Goal: Task Accomplishment & Management: Manage account settings

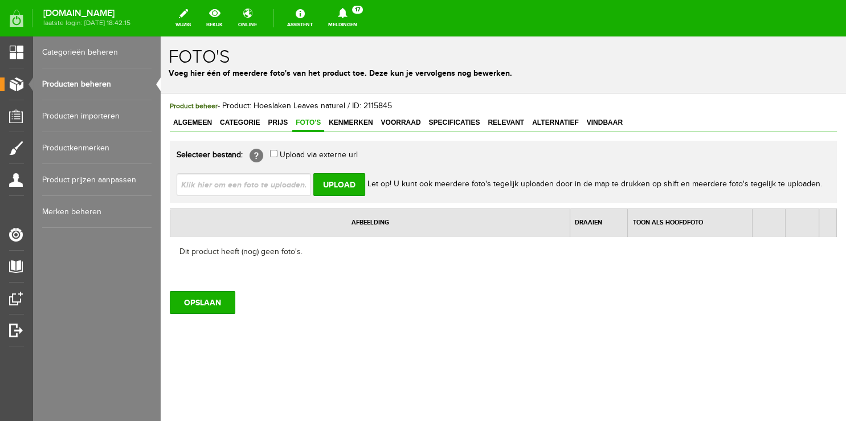
click at [70, 81] on link "Producten beheren" at bounding box center [96, 84] width 109 height 32
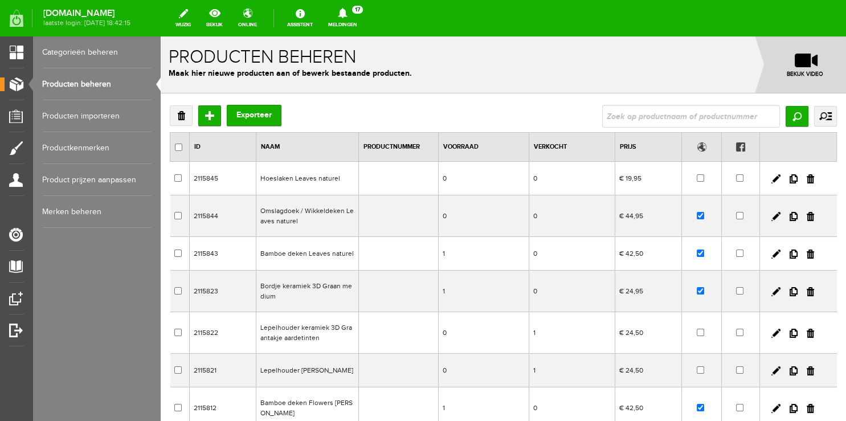
click at [693, 172] on td at bounding box center [702, 179] width 40 height 34
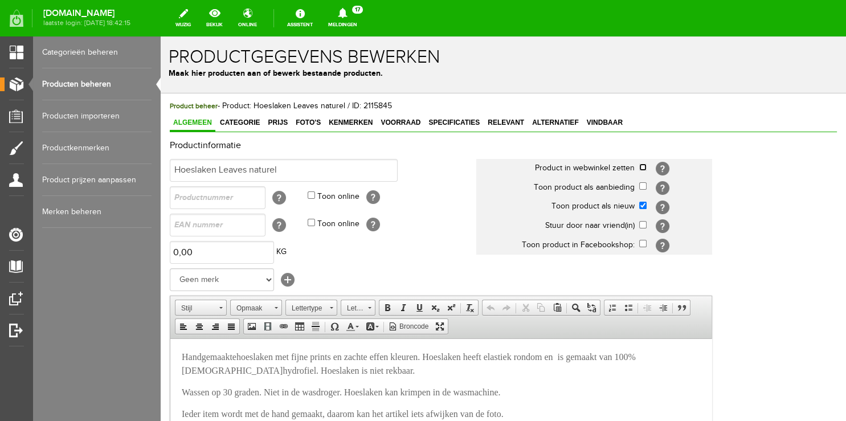
click at [643, 167] on input "checkbox" at bounding box center [642, 167] width 7 height 7
checkbox input "true"
click at [642, 207] on input "checkbox" at bounding box center [642, 205] width 7 height 7
checkbox input "false"
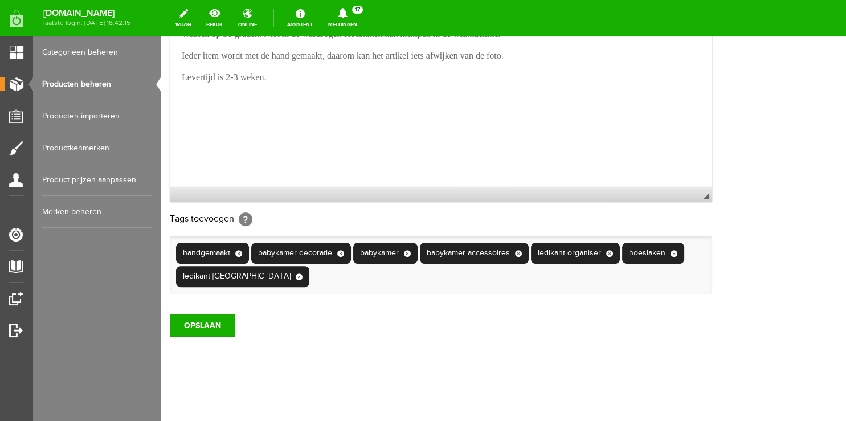
scroll to position [373, 0]
click at [197, 325] on input "OPSLAAN" at bounding box center [203, 325] width 66 height 23
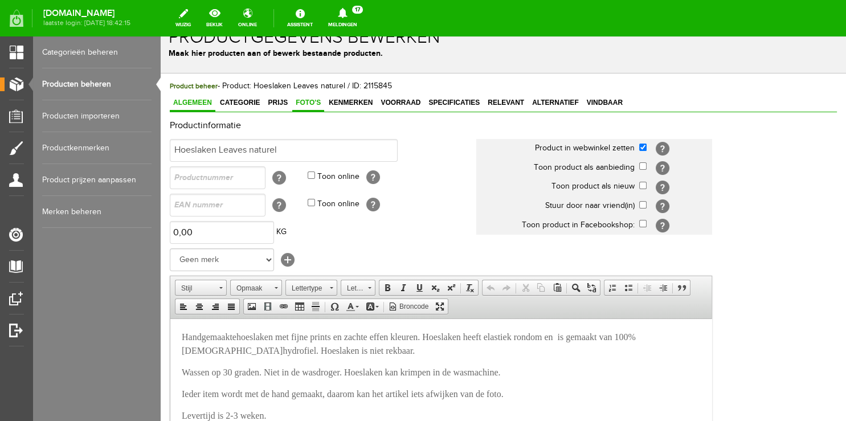
scroll to position [0, 0]
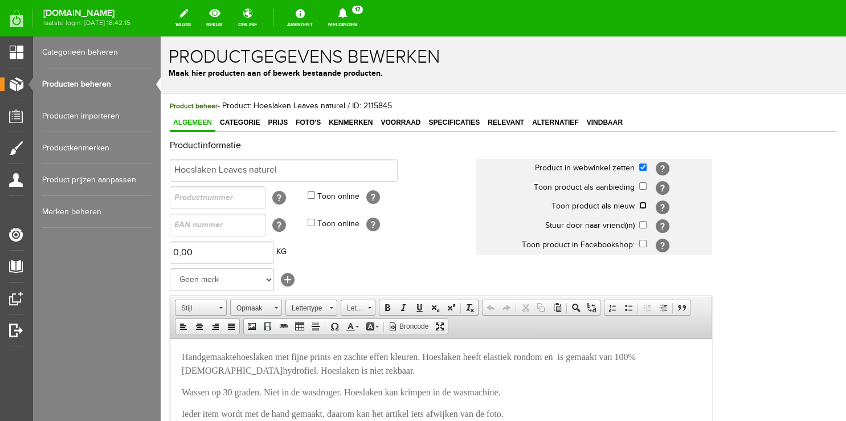
click at [646, 207] on input "checkbox" at bounding box center [642, 205] width 7 height 7
checkbox input "true"
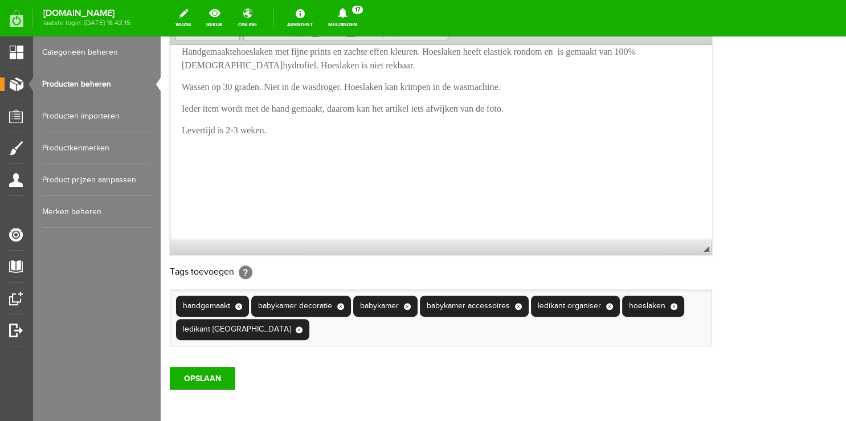
scroll to position [373, 0]
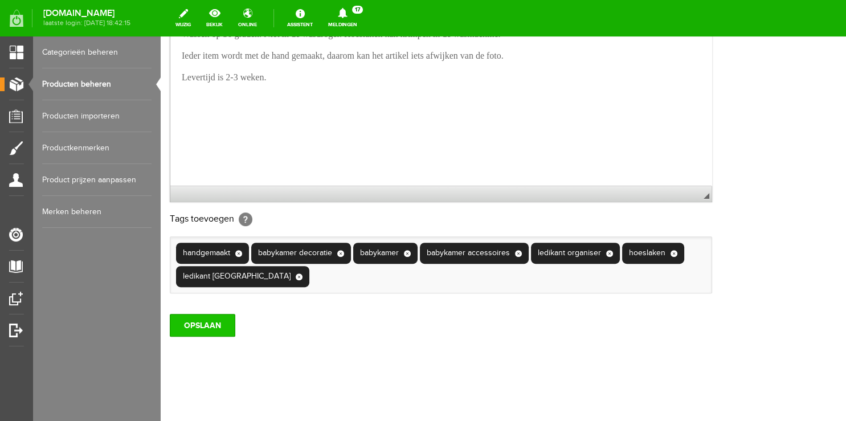
click at [208, 323] on input "OPSLAAN" at bounding box center [203, 325] width 66 height 23
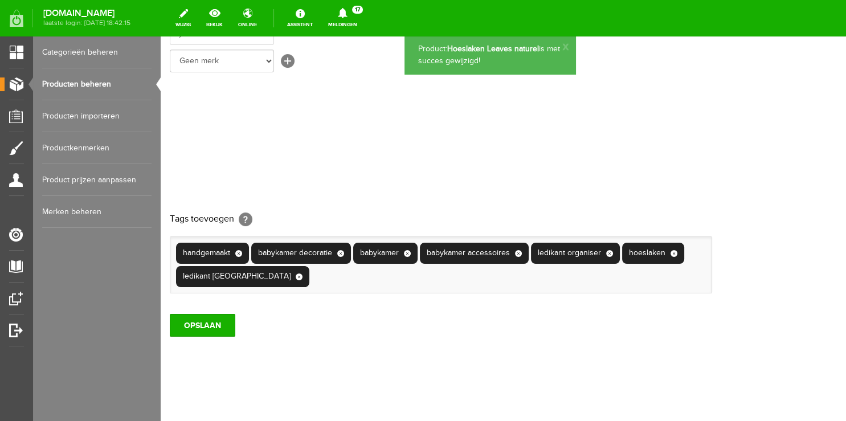
click at [79, 81] on link "Producten beheren" at bounding box center [96, 84] width 109 height 32
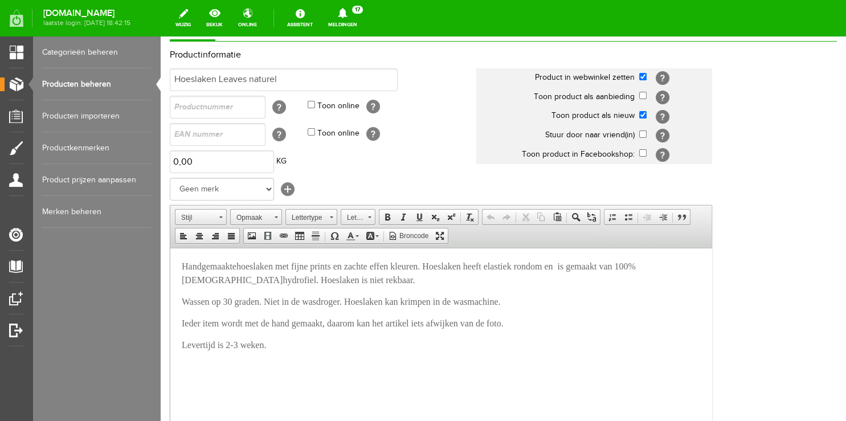
scroll to position [0, 0]
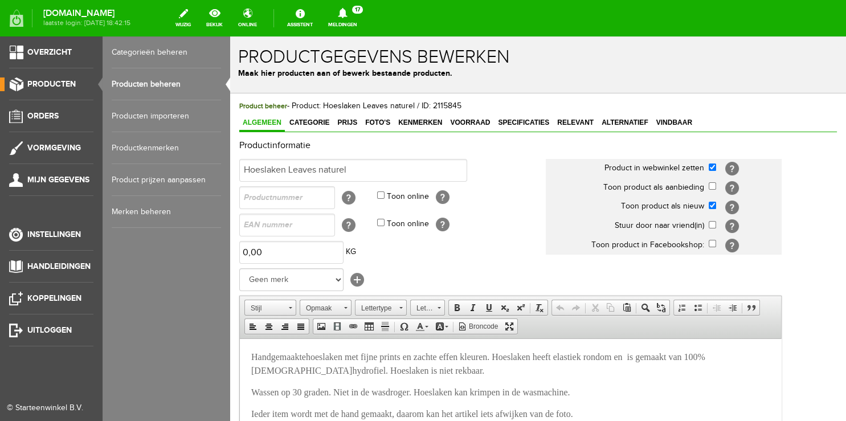
click at [145, 84] on link "Producten beheren" at bounding box center [166, 84] width 109 height 32
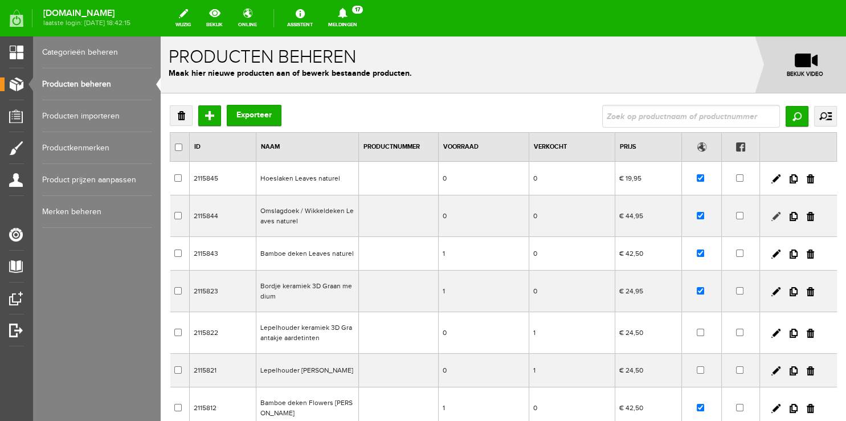
click at [772, 218] on link at bounding box center [776, 216] width 9 height 9
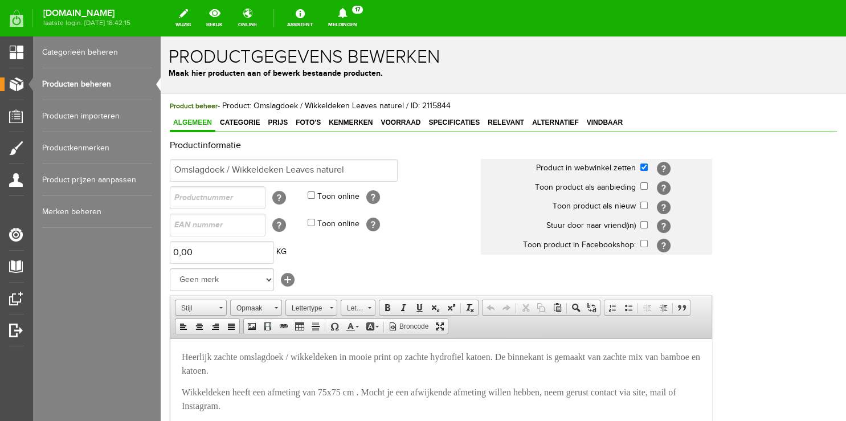
click at [88, 83] on link "Producten beheren" at bounding box center [96, 84] width 109 height 32
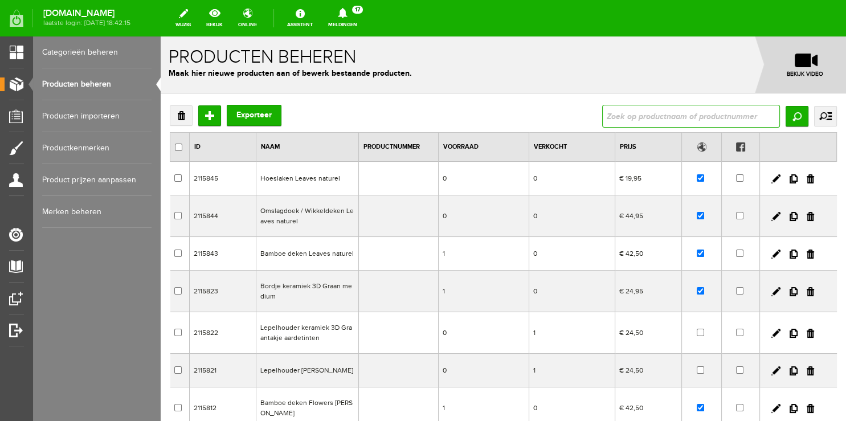
click at [618, 111] on input "text" at bounding box center [691, 116] width 178 height 23
type input "xxl"
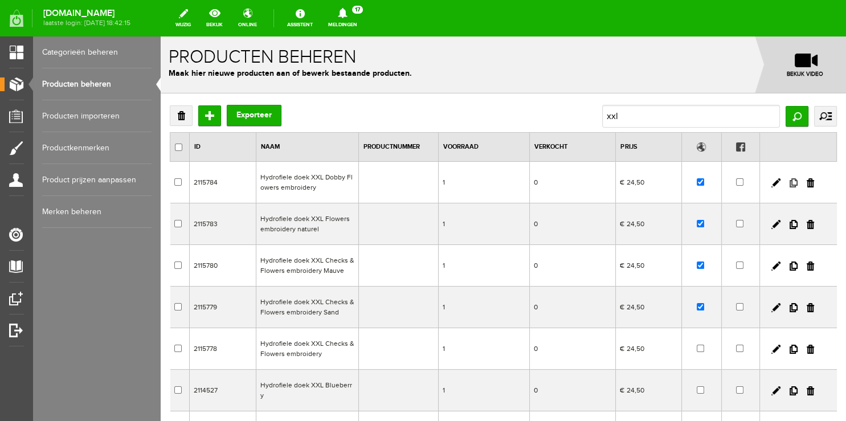
click at [790, 179] on link at bounding box center [794, 182] width 8 height 9
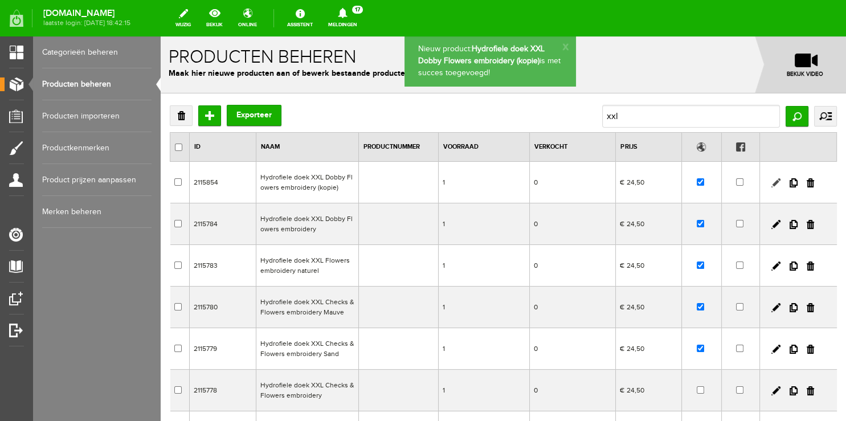
click at [772, 184] on link at bounding box center [776, 182] width 9 height 9
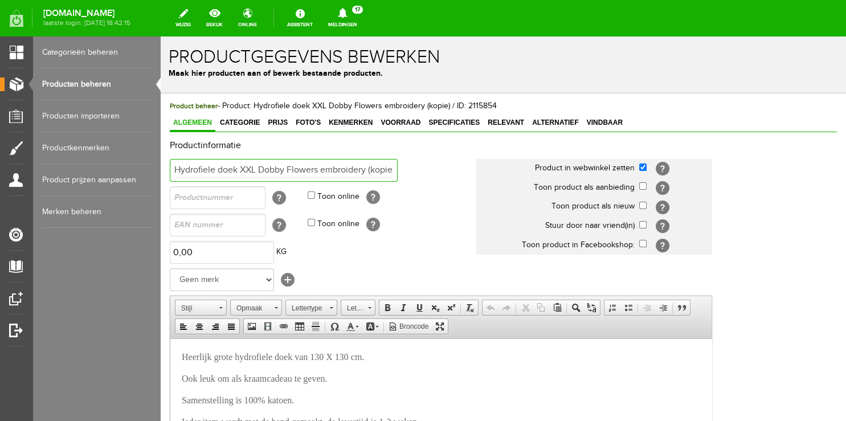
scroll to position [0, 4]
drag, startPoint x: 369, startPoint y: 170, endPoint x: 464, endPoint y: 176, distance: 95.3
click at [398, 176] on input "Hydrofiele doek XXL Dobby Flowers embroidery (kopie)" at bounding box center [284, 170] width 228 height 23
click at [259, 168] on input "Hydrofiele doek XXL Dobby Flowers embroidery" at bounding box center [284, 170] width 228 height 23
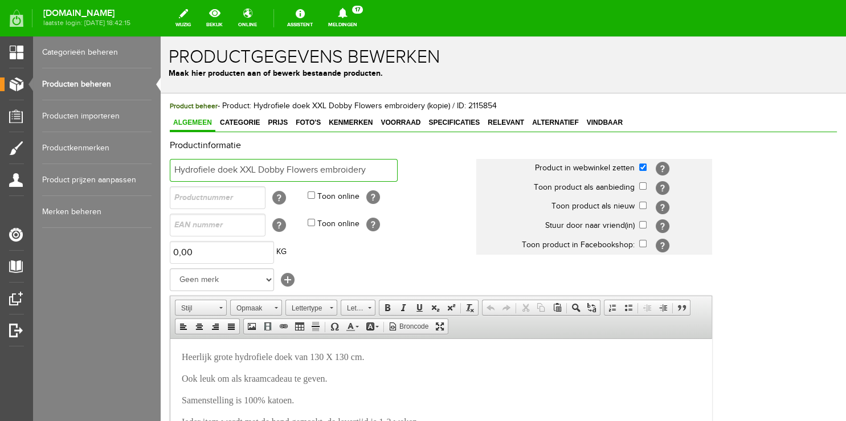
drag, startPoint x: 259, startPoint y: 168, endPoint x: 406, endPoint y: 180, distance: 148.0
click at [398, 180] on input "Hydrofiele doek XXL Dobby Flowers embroidery" at bounding box center [284, 170] width 228 height 23
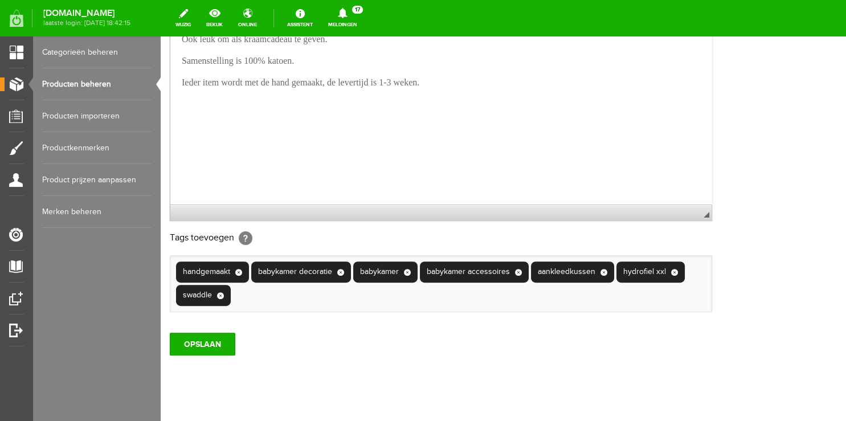
scroll to position [373, 0]
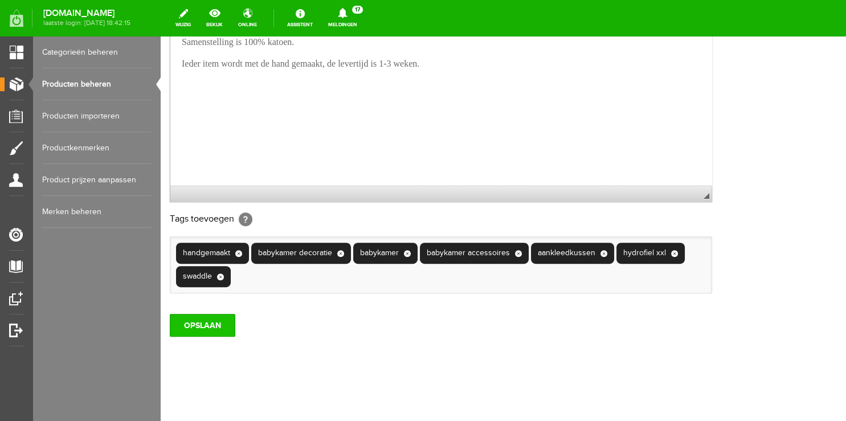
type input "Hydrofiele doek XXL Leaves Naturel"
click at [197, 325] on input "OPSLAAN" at bounding box center [203, 325] width 66 height 23
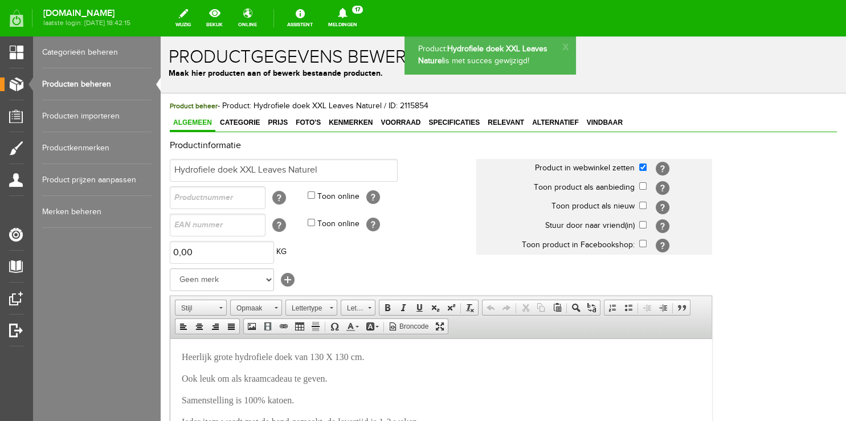
scroll to position [0, 0]
click at [317, 121] on span "Foto's" at bounding box center [308, 123] width 32 height 8
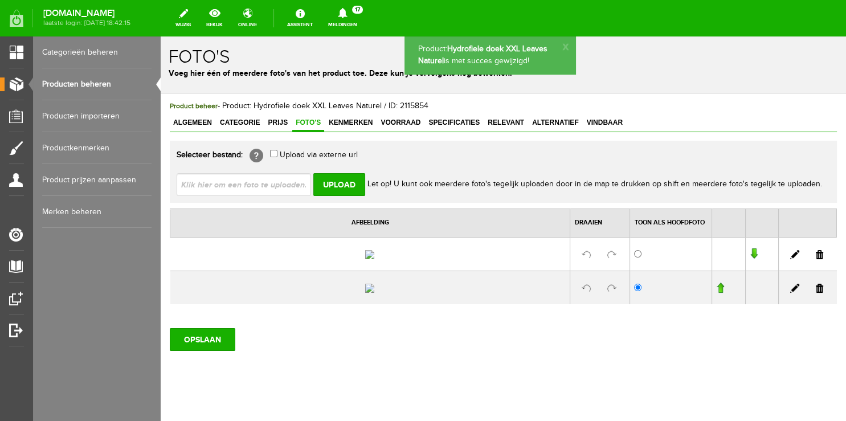
click at [816, 259] on link at bounding box center [819, 254] width 7 height 9
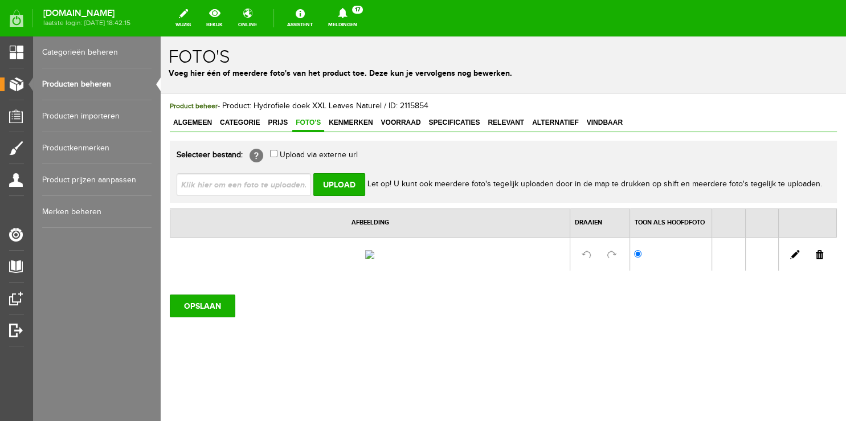
click at [816, 259] on link at bounding box center [819, 254] width 7 height 9
click at [199, 306] on input "OPSLAAN" at bounding box center [203, 302] width 66 height 23
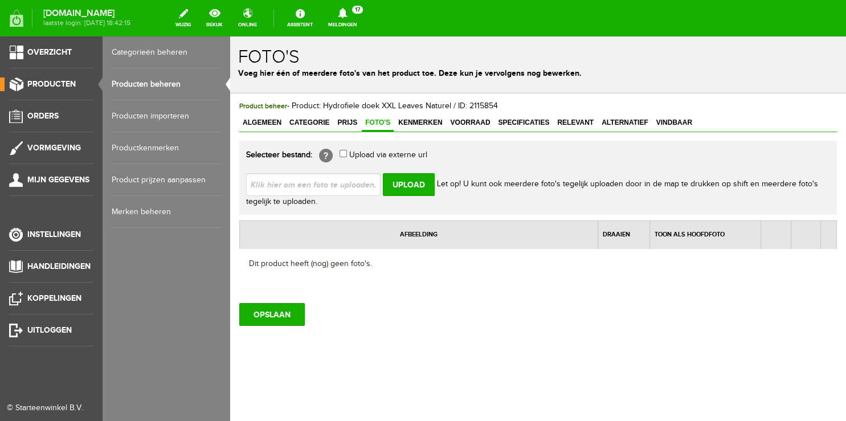
click at [137, 81] on link "Producten beheren" at bounding box center [166, 84] width 109 height 32
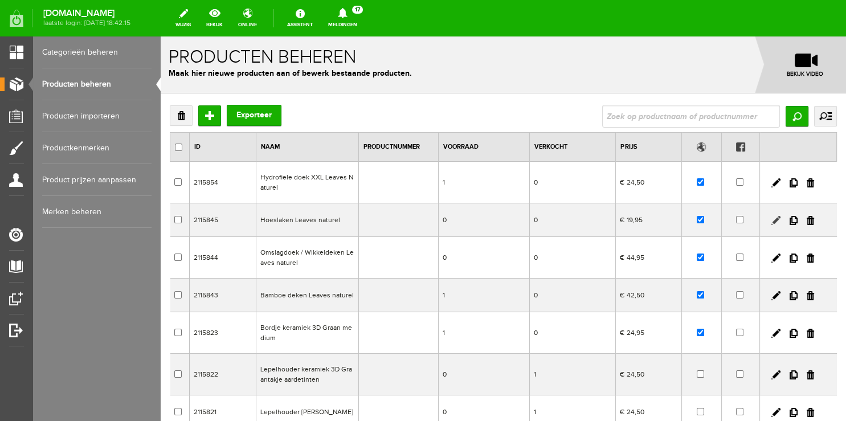
click at [772, 221] on link at bounding box center [776, 220] width 9 height 9
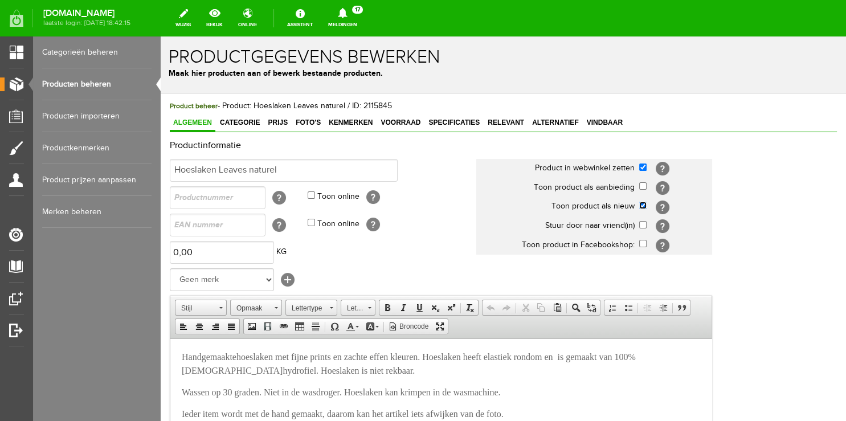
click at [643, 204] on input "checkbox" at bounding box center [642, 205] width 7 height 7
checkbox input "false"
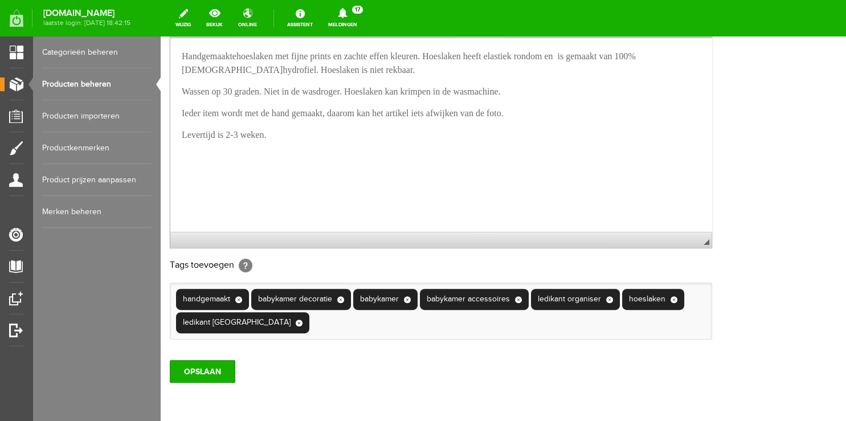
scroll to position [373, 0]
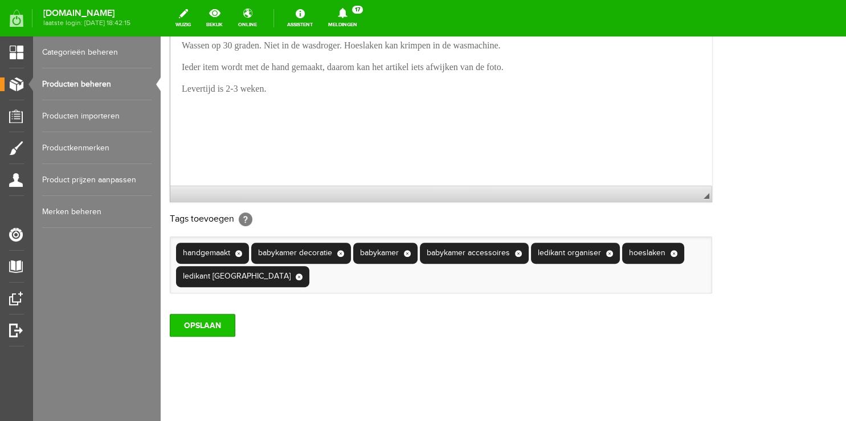
click at [216, 325] on input "OPSLAAN" at bounding box center [203, 325] width 66 height 23
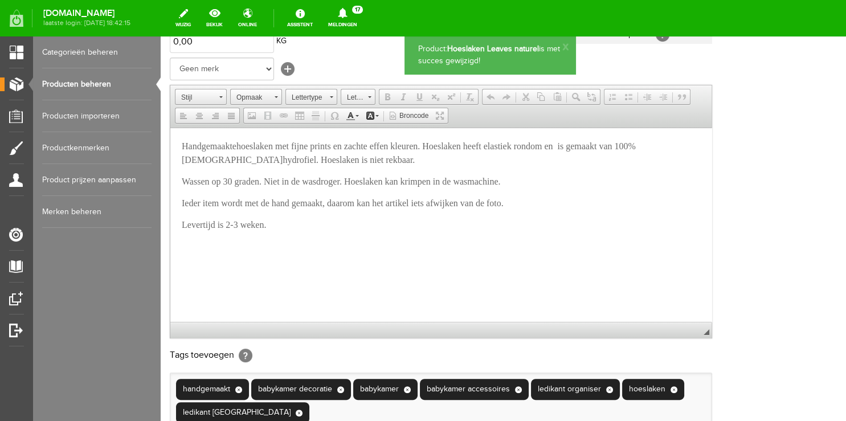
scroll to position [0, 0]
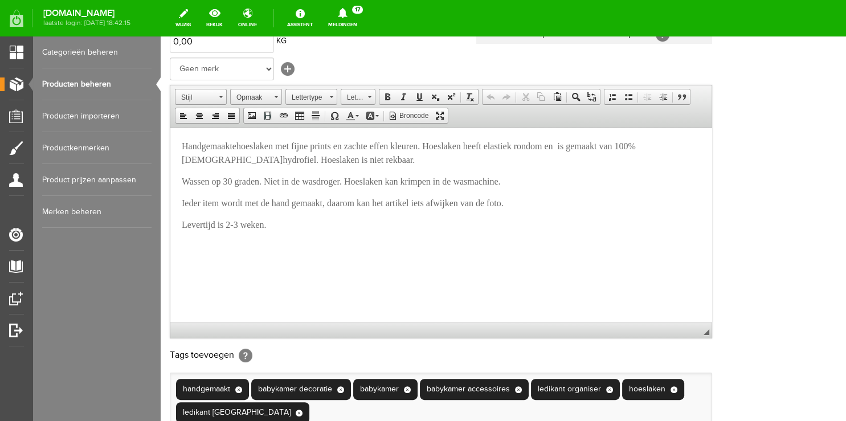
click at [102, 55] on link "Categorieën beheren" at bounding box center [96, 52] width 109 height 32
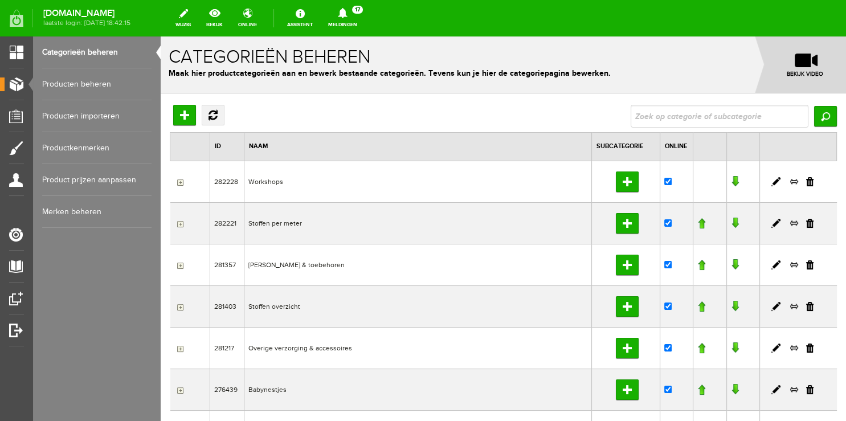
click at [89, 81] on link "Producten beheren" at bounding box center [96, 84] width 109 height 32
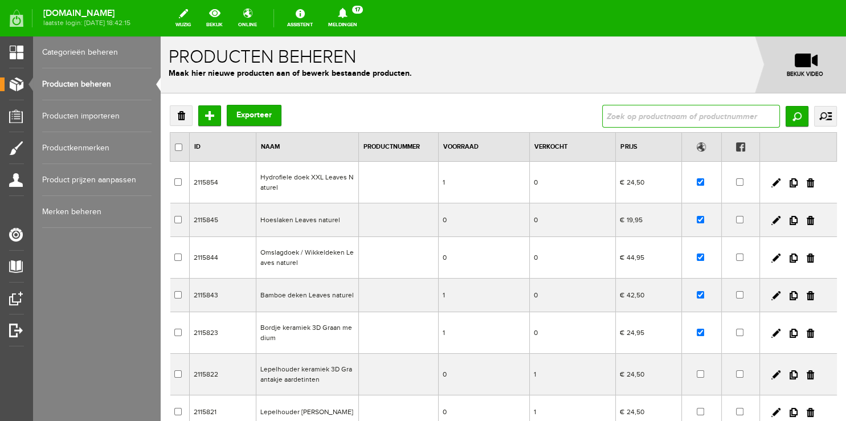
click at [631, 110] on input "text" at bounding box center [691, 116] width 178 height 23
type input "vintage garden"
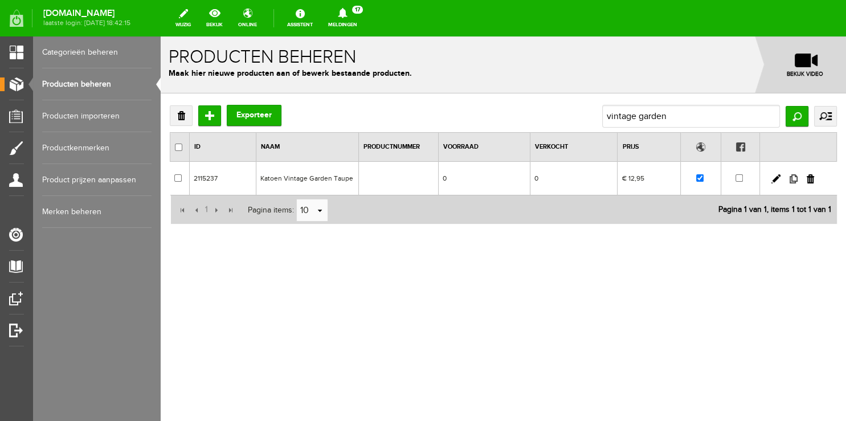
click at [792, 178] on link at bounding box center [794, 178] width 8 height 9
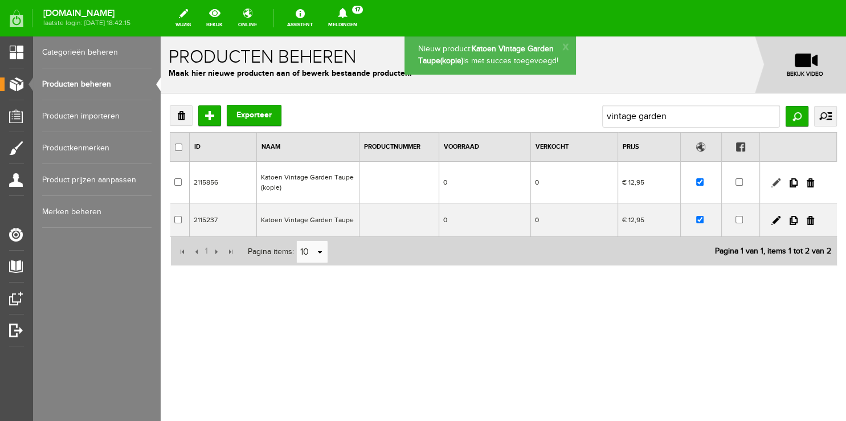
click at [778, 181] on link at bounding box center [776, 182] width 9 height 9
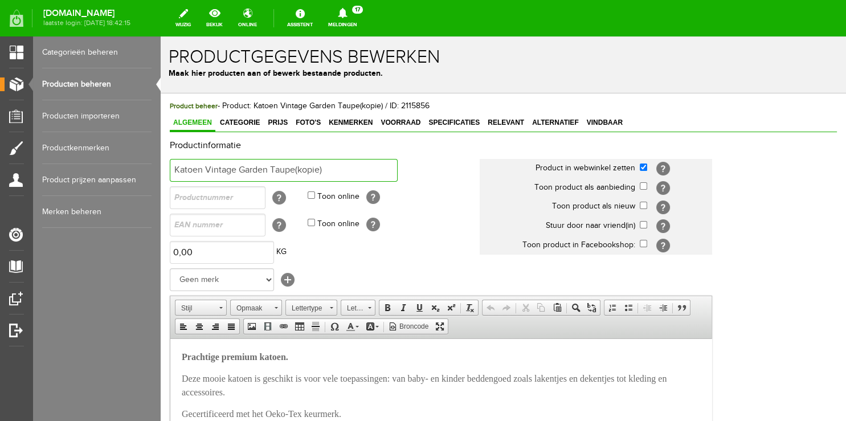
drag, startPoint x: 206, startPoint y: 168, endPoint x: 341, endPoint y: 162, distance: 134.6
click at [350, 168] on input "Katoen Vintage Garden Taupe(kopie)" at bounding box center [284, 170] width 228 height 23
click at [210, 167] on input "Katoen Jersey [PERSON_NAME]" at bounding box center [284, 170] width 228 height 23
click at [328, 169] on input "Katoen jersey [PERSON_NAME]" at bounding box center [284, 170] width 228 height 23
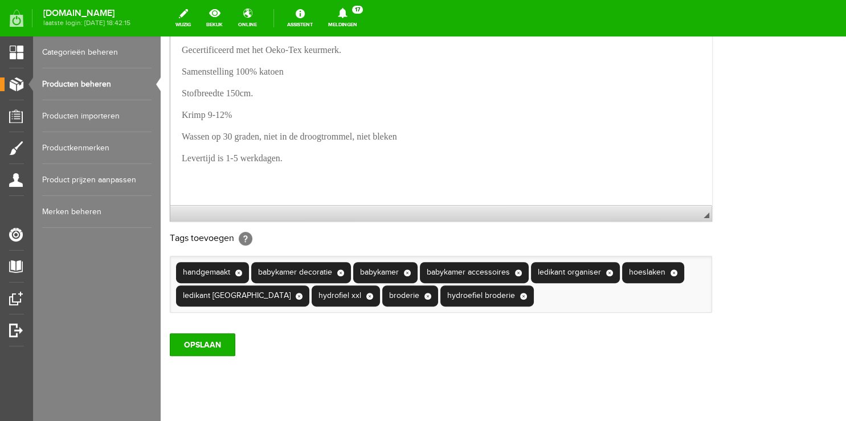
scroll to position [373, 0]
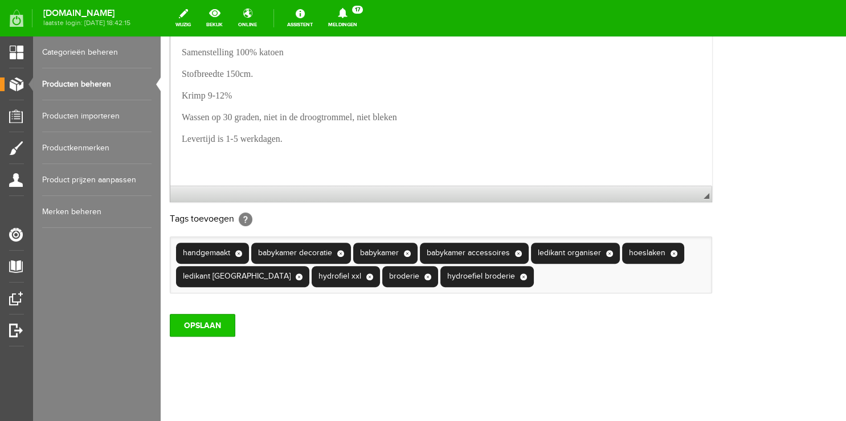
type input "Katoen jersey [PERSON_NAME]"
click at [195, 328] on input "OPSLAAN" at bounding box center [203, 325] width 66 height 23
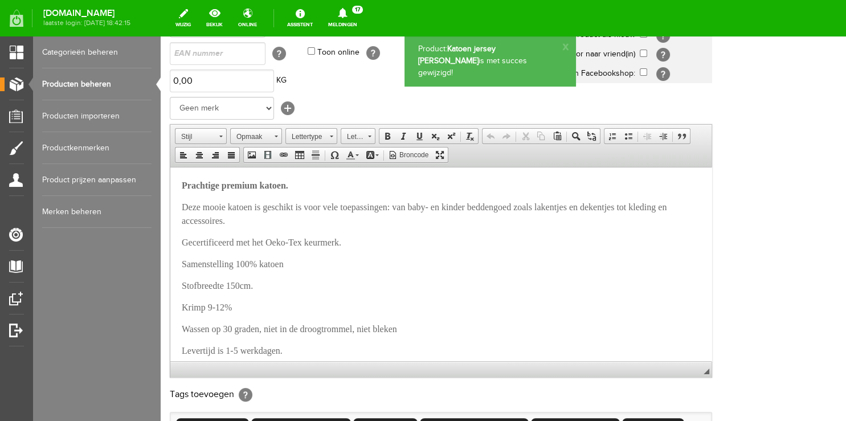
scroll to position [150, 0]
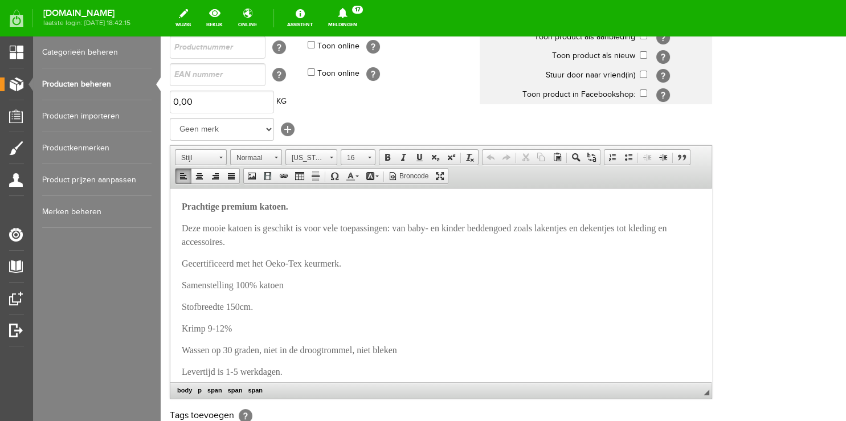
click at [543, 227] on span "Deze mooie katoen is geschikt is voor vele toepassingen: van baby- en kinder be…" at bounding box center [424, 234] width 485 height 23
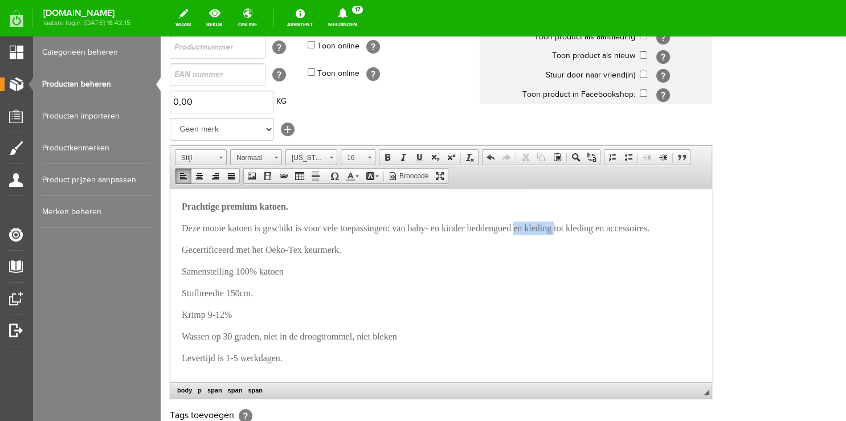
drag, startPoint x: 544, startPoint y: 228, endPoint x: 586, endPoint y: 229, distance: 42.2
click at [586, 229] on span "Deze mooie katoen is geschikt is voor vele toepassingen: van baby- en kinder be…" at bounding box center [416, 228] width 468 height 10
click at [259, 226] on span "Deze mooie katoen is geschikt is voor vele toepassingen: van baby- en kinder be…" at bounding box center [395, 228] width 427 height 10
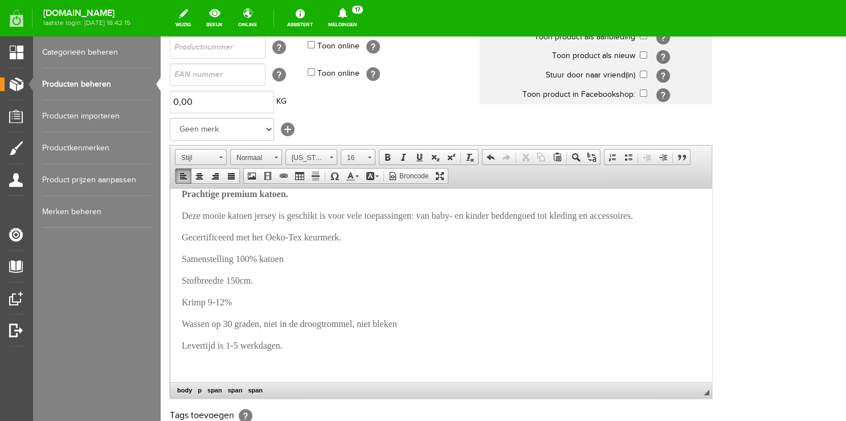
scroll to position [23, 0]
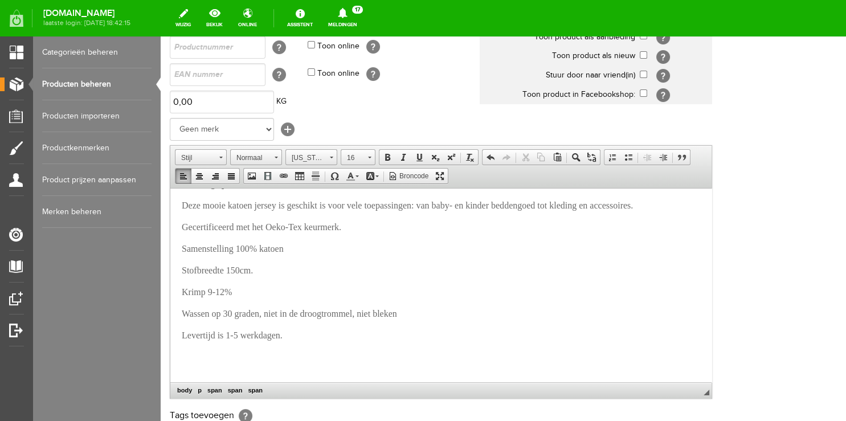
click at [254, 249] on span "Samenstelling 100% katoen" at bounding box center [233, 248] width 102 height 10
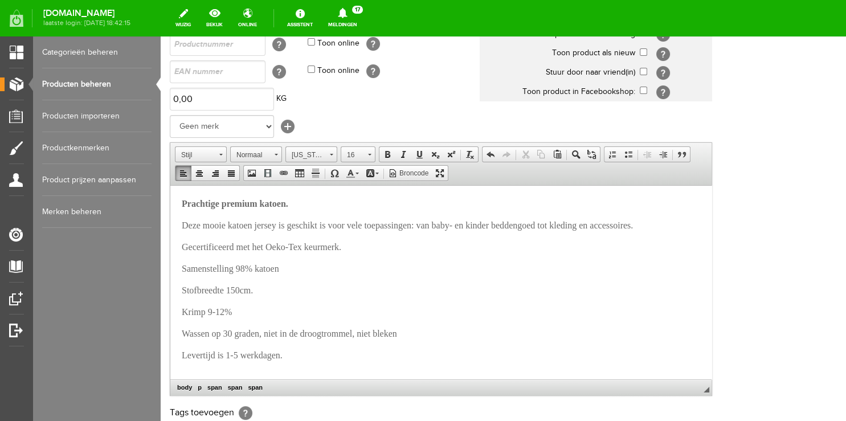
scroll to position [240, 0]
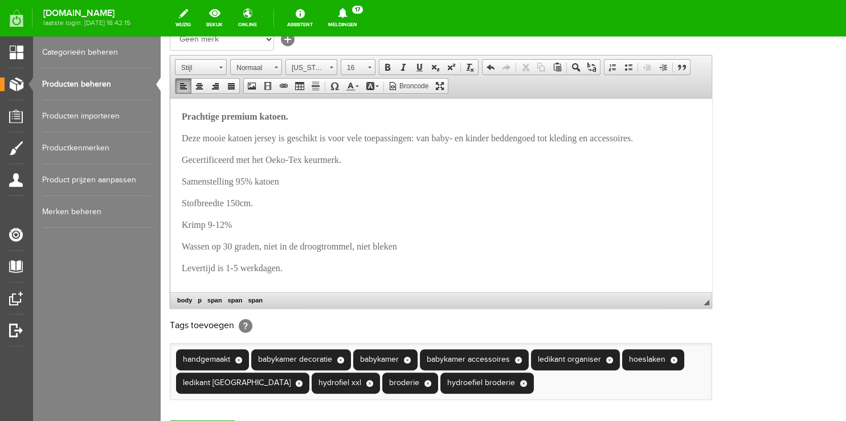
click at [305, 178] on p "Samenstelling 95% katoen" at bounding box center [441, 181] width 519 height 14
click at [242, 205] on span "Stofbreedte 150cm." at bounding box center [217, 203] width 71 height 10
drag, startPoint x: 184, startPoint y: 227, endPoint x: 296, endPoint y: 227, distance: 112.8
click at [296, 227] on p "Krimp 9-12%" at bounding box center [441, 225] width 519 height 14
click at [370, 239] on body "Prachtige premium katoen. Deze mooie katoen jersey is geschikt is voor vele toe…" at bounding box center [441, 206] width 519 height 194
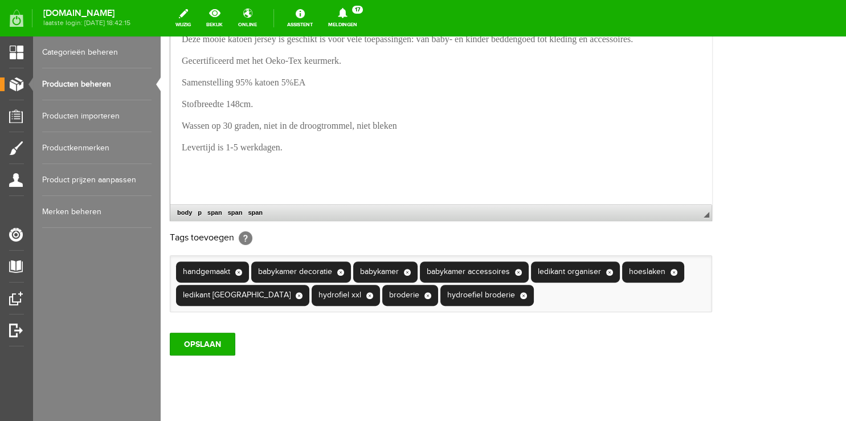
scroll to position [373, 0]
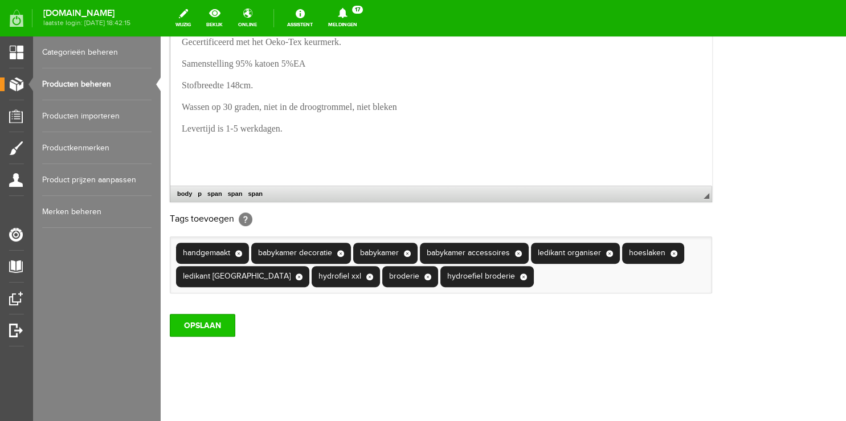
click at [213, 324] on input "OPSLAAN" at bounding box center [203, 325] width 66 height 23
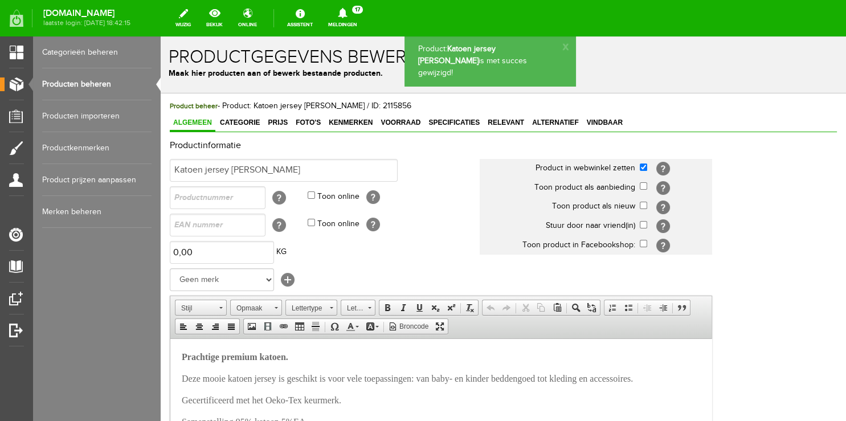
scroll to position [0, 0]
click at [313, 121] on span "Foto's" at bounding box center [308, 123] width 32 height 8
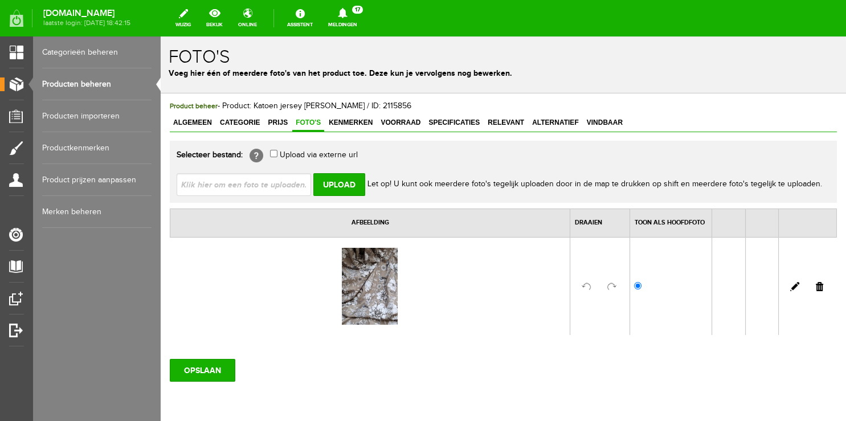
click at [816, 286] on link at bounding box center [819, 286] width 7 height 9
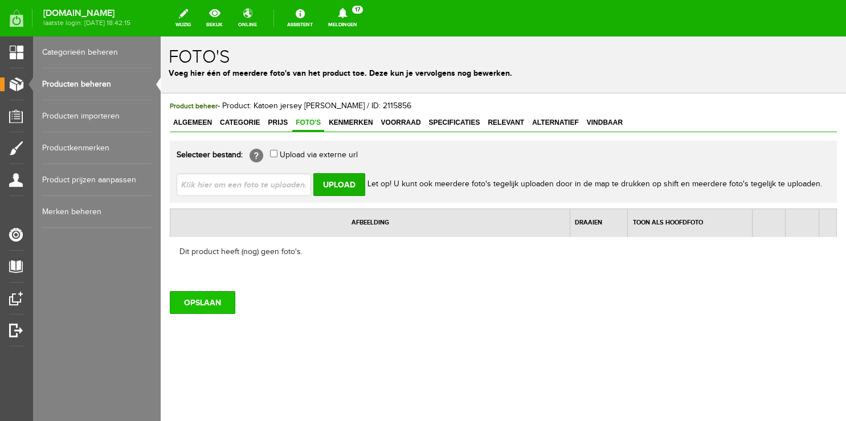
click at [202, 309] on input "OPSLAAN" at bounding box center [203, 302] width 66 height 23
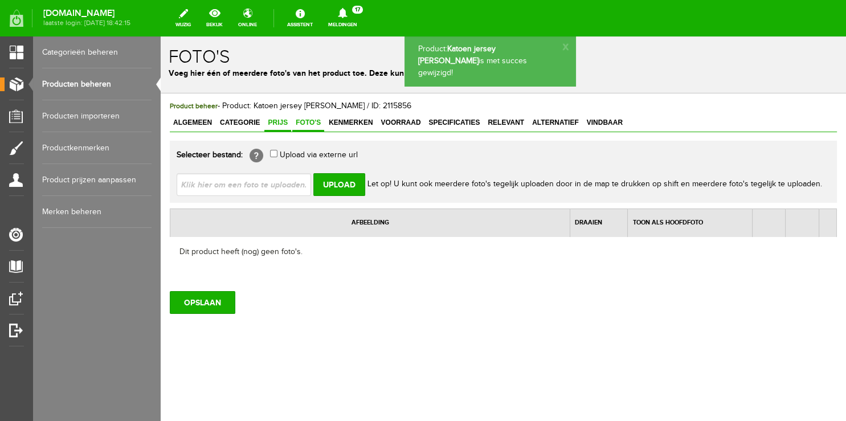
click at [280, 117] on link "Prijs" at bounding box center [277, 123] width 27 height 17
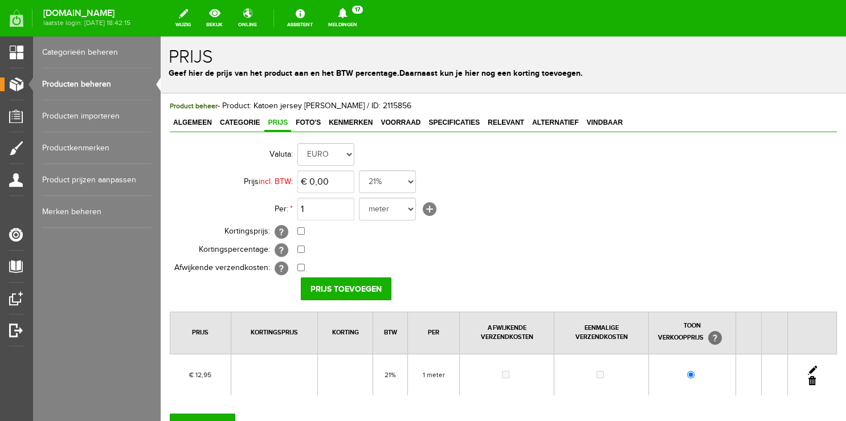
click at [808, 369] on link at bounding box center [812, 370] width 9 height 9
click at [316, 177] on input "12,95" at bounding box center [325, 181] width 57 height 23
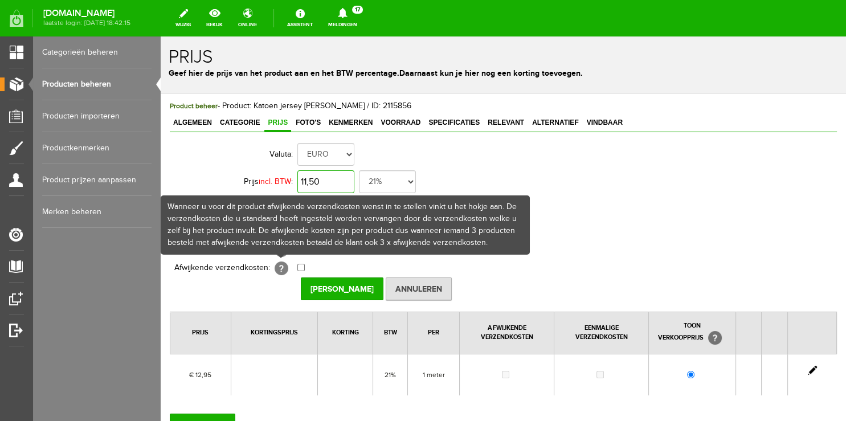
scroll to position [98, 0]
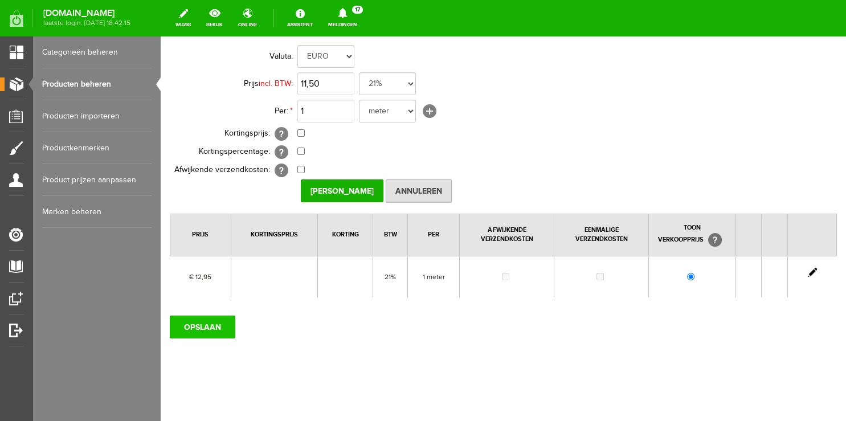
type input "€ 11,50"
click at [203, 327] on input "OPSLAAN" at bounding box center [203, 327] width 66 height 23
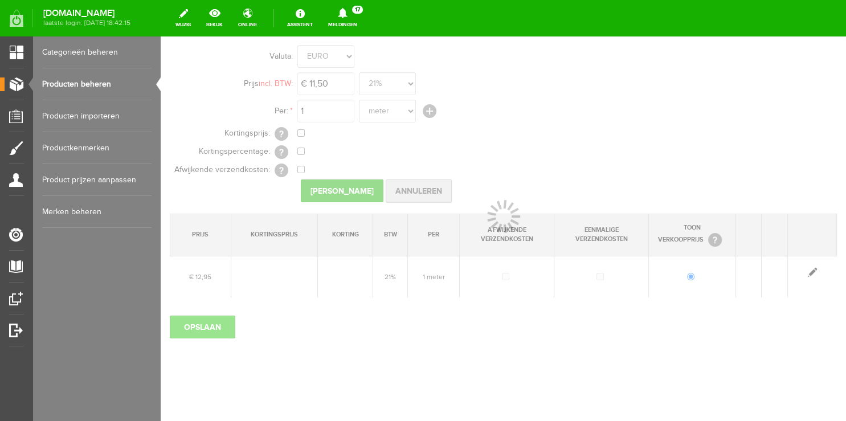
scroll to position [89, 0]
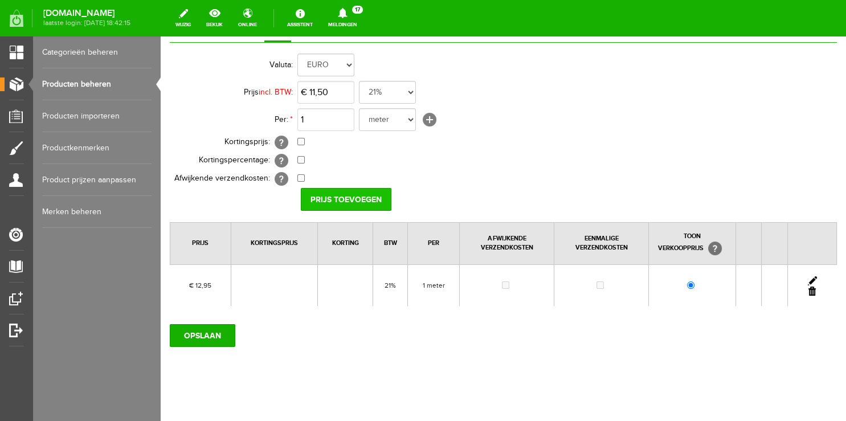
click at [335, 201] on input "Prijs toevoegen" at bounding box center [346, 199] width 91 height 23
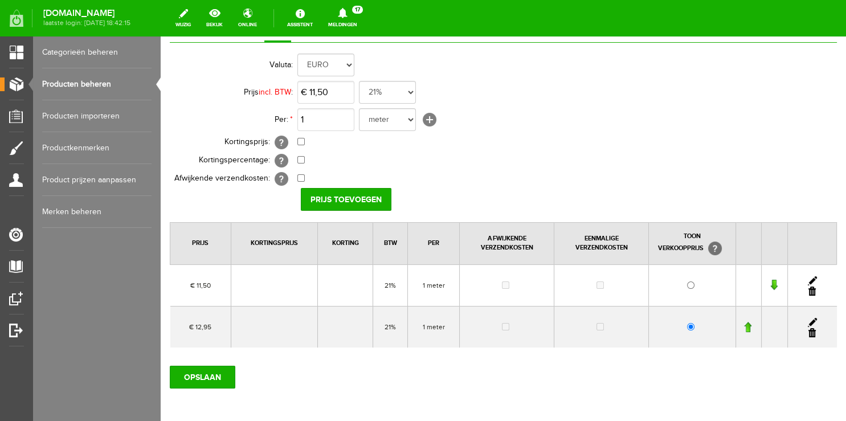
click at [809, 333] on link at bounding box center [812, 332] width 7 height 9
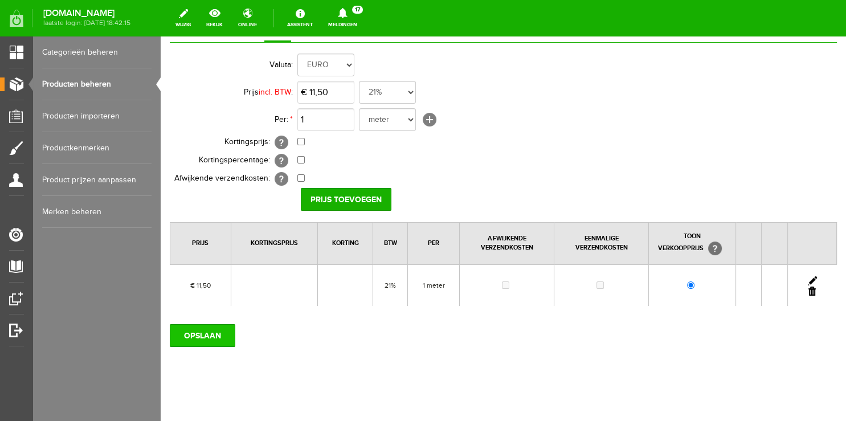
click at [210, 334] on input "OPSLAAN" at bounding box center [203, 335] width 66 height 23
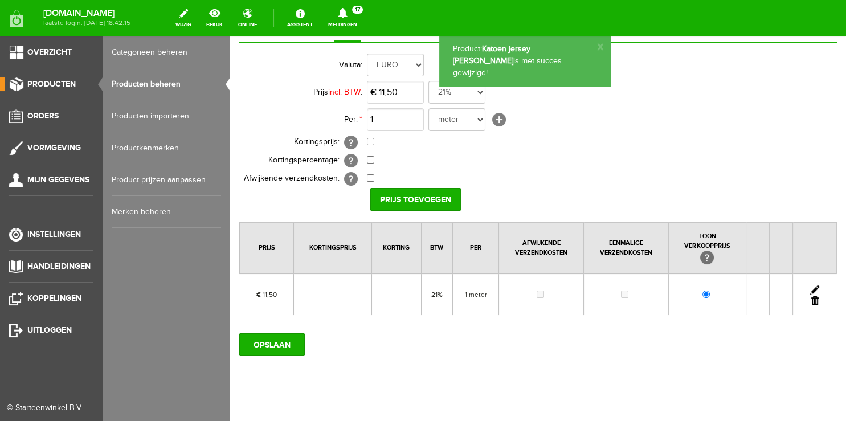
click at [163, 82] on link "Producten beheren" at bounding box center [166, 84] width 109 height 32
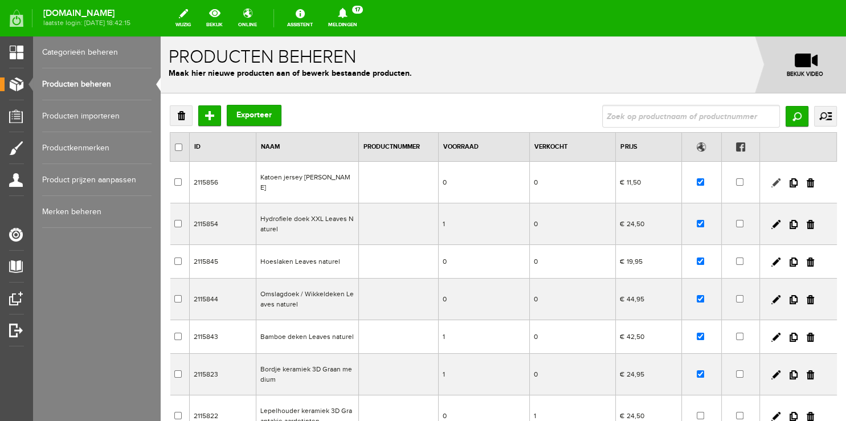
click at [772, 179] on link at bounding box center [776, 182] width 9 height 9
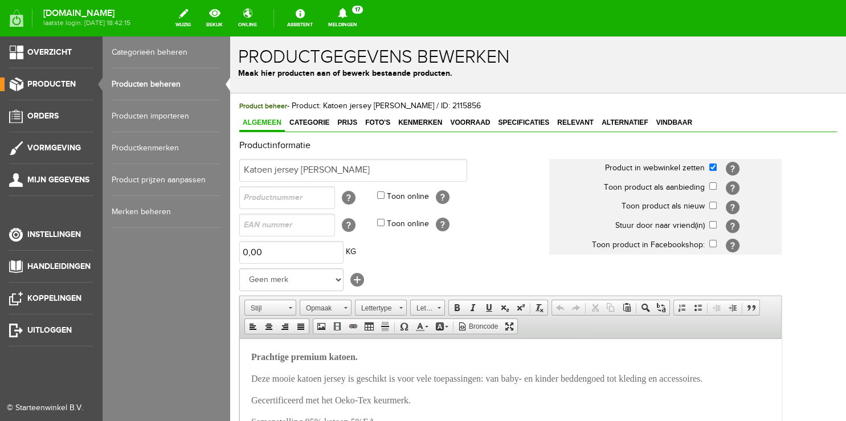
click at [41, 77] on ul "Overzicht Producten Orders Vormgeving Mijn gegevens Instellingen Handleidingen …" at bounding box center [51, 246] width 103 height 421
click at [42, 83] on span "Producten" at bounding box center [51, 84] width 48 height 10
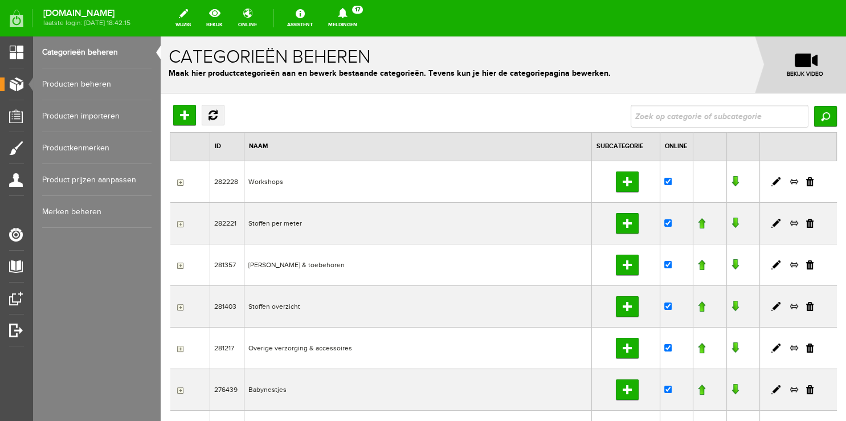
click at [360, 21] on link "Meldingen 17 Nieuwe orders Er is een nieuwe order( #4952 ) geplaatst door Floor…" at bounding box center [342, 18] width 43 height 25
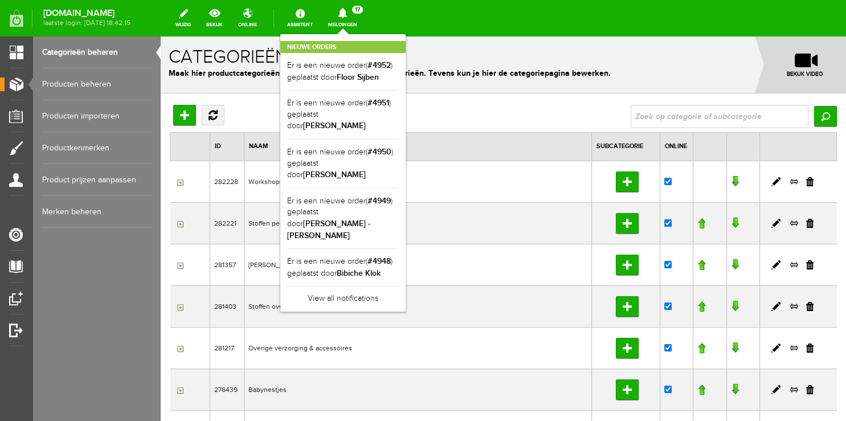
click at [354, 34] on div "Nieuwe orders Er is een nieuwe order( #4952 ) geplaatst door [PERSON_NAME] Er i…" at bounding box center [342, 173] width 125 height 278
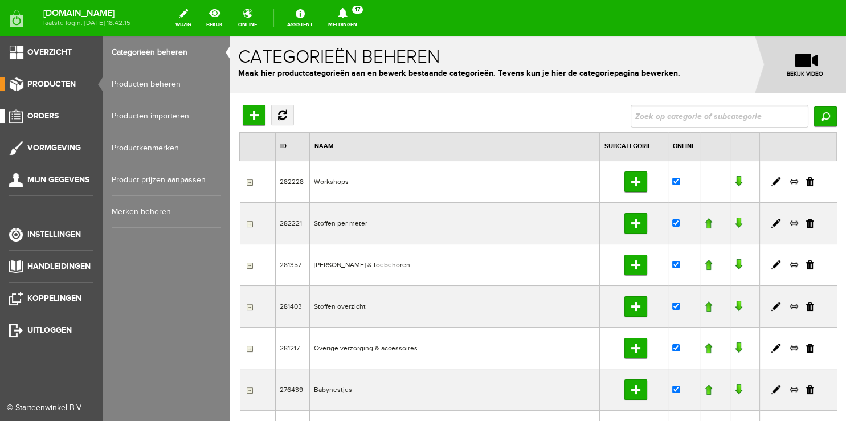
click at [38, 111] on link "Orders" at bounding box center [46, 116] width 93 height 14
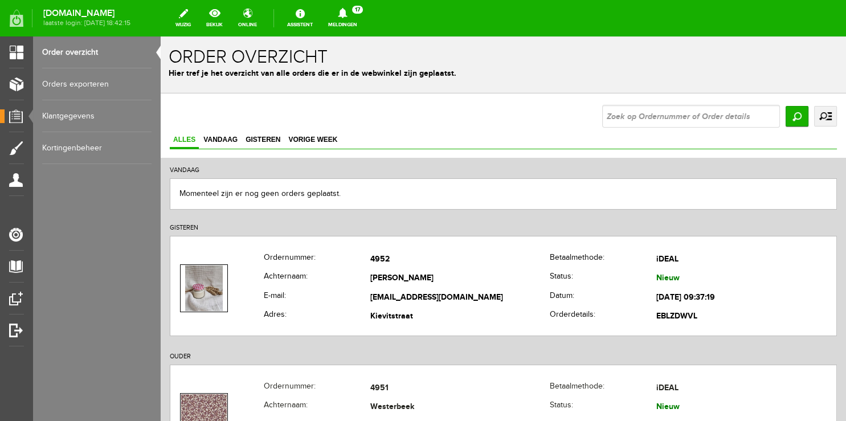
click at [356, 26] on link "Meldingen 17 Nieuwe orders Er is een nieuwe order( #4952 ) geplaatst door Floor…" at bounding box center [342, 18] width 43 height 25
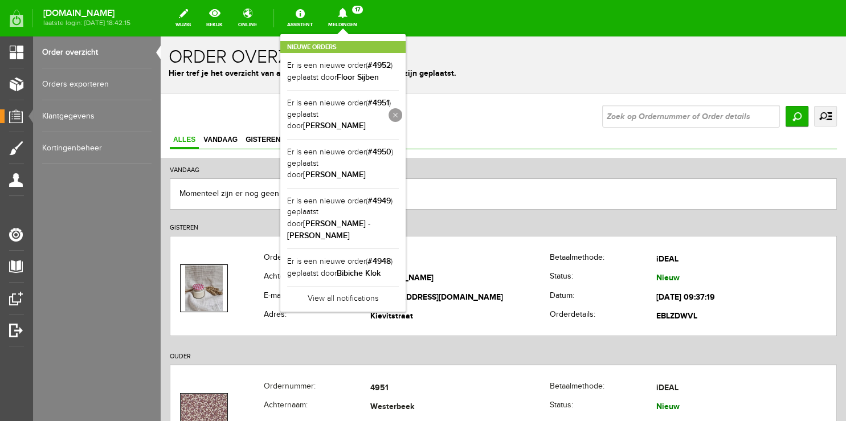
click at [402, 113] on link at bounding box center [396, 115] width 14 height 14
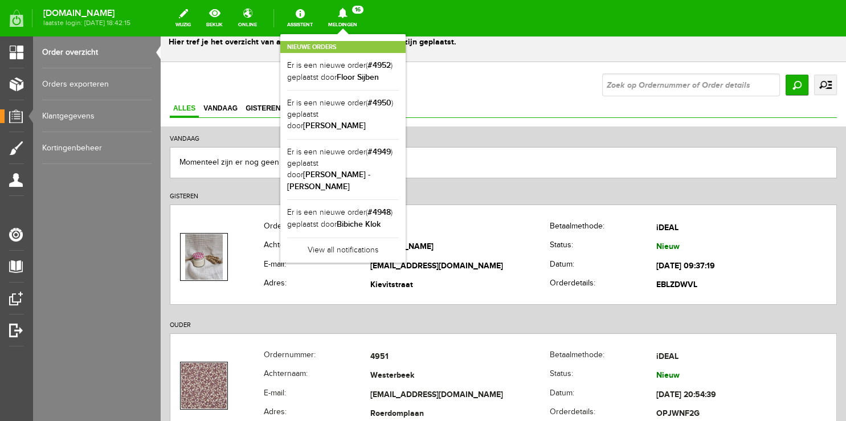
scroll to position [120, 0]
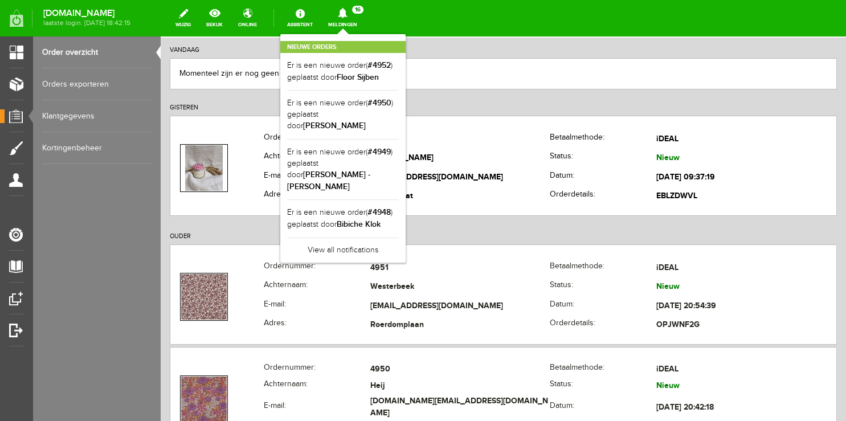
click at [354, 34] on div "Nieuwe orders Er is een nieuwe order( #4952 ) geplaatst door [PERSON_NAME] Er i…" at bounding box center [342, 148] width 125 height 229
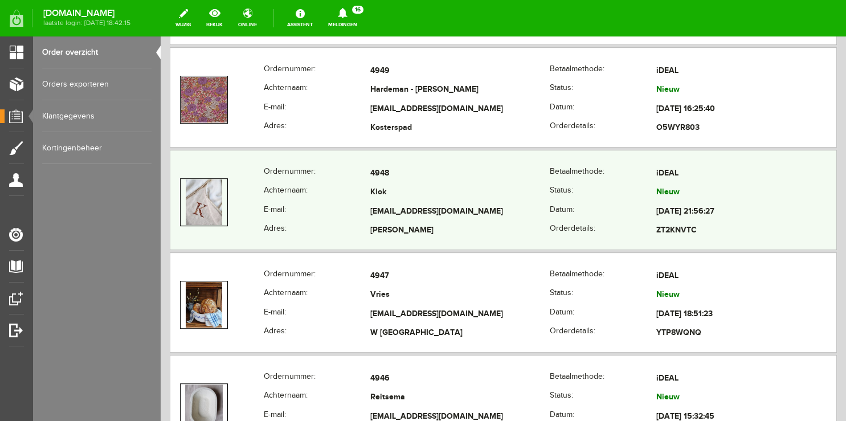
scroll to position [541, 0]
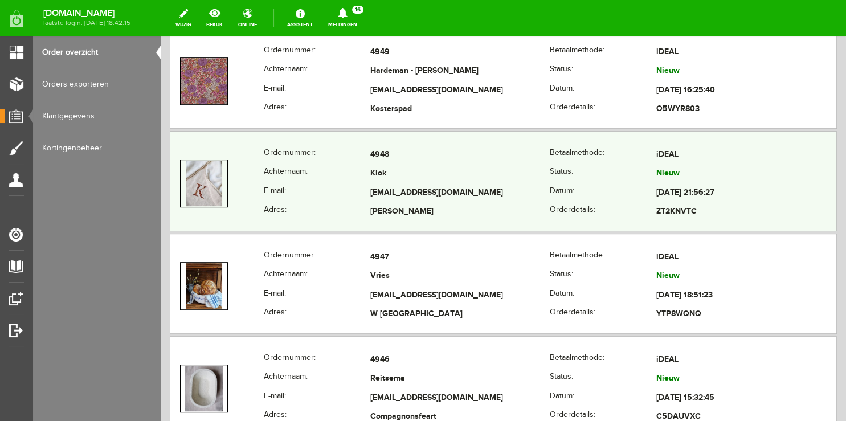
click at [242, 157] on td at bounding box center [216, 183] width 93 height 76
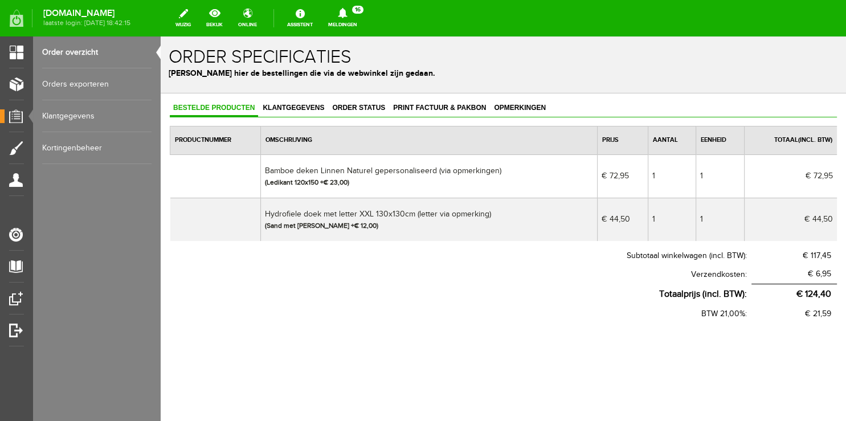
click at [66, 45] on link "Order overzicht" at bounding box center [96, 52] width 109 height 32
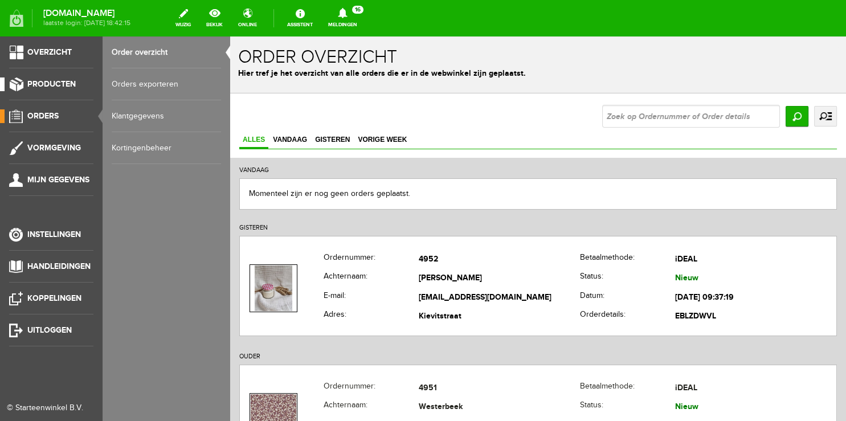
click at [46, 84] on span "Producten" at bounding box center [51, 84] width 48 height 10
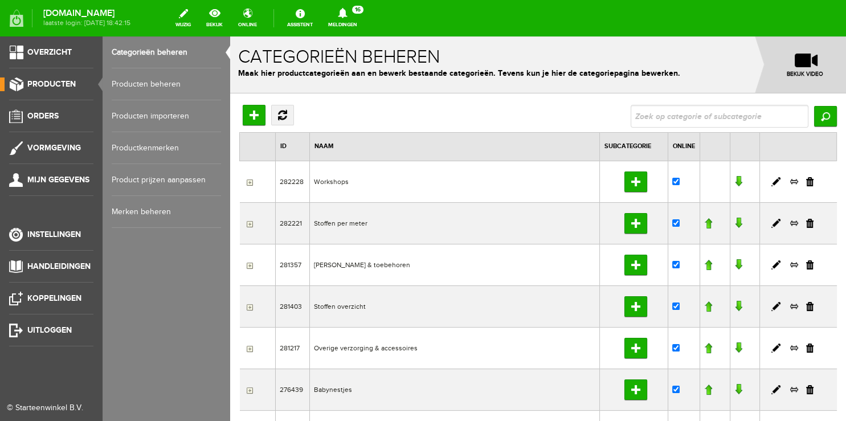
click at [137, 84] on link "Producten beheren" at bounding box center [166, 84] width 109 height 32
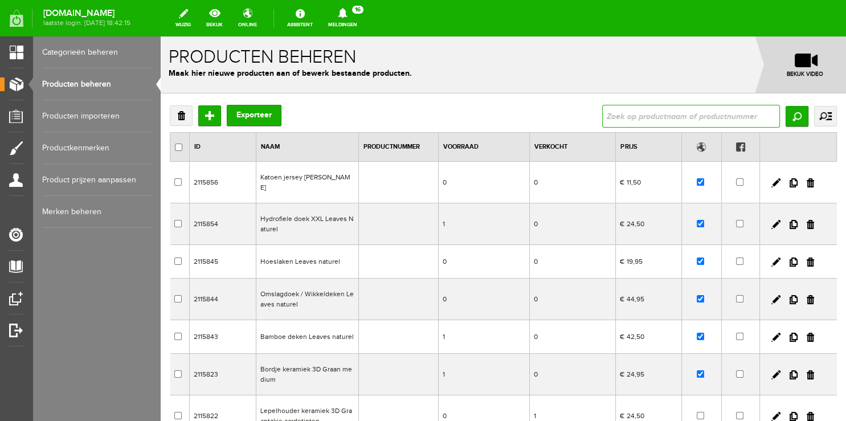
click at [646, 126] on input "text" at bounding box center [691, 116] width 178 height 23
click at [628, 115] on input "text" at bounding box center [691, 116] width 178 height 23
click at [646, 116] on input "text" at bounding box center [691, 116] width 178 height 23
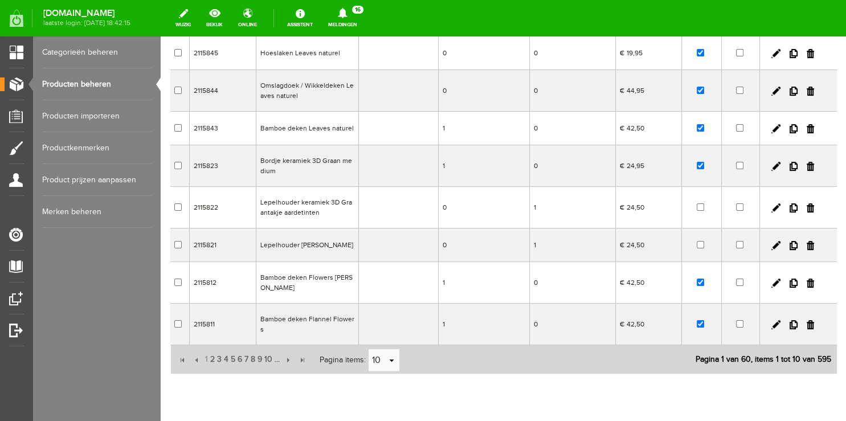
scroll to position [239, 0]
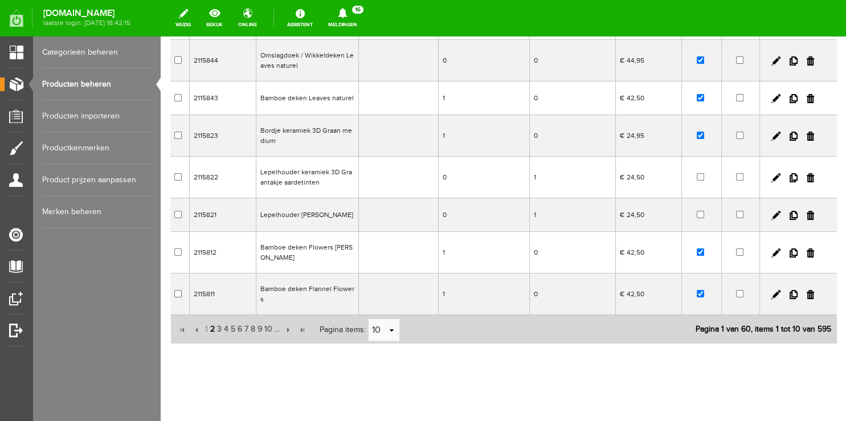
click at [213, 319] on span "2" at bounding box center [212, 329] width 7 height 23
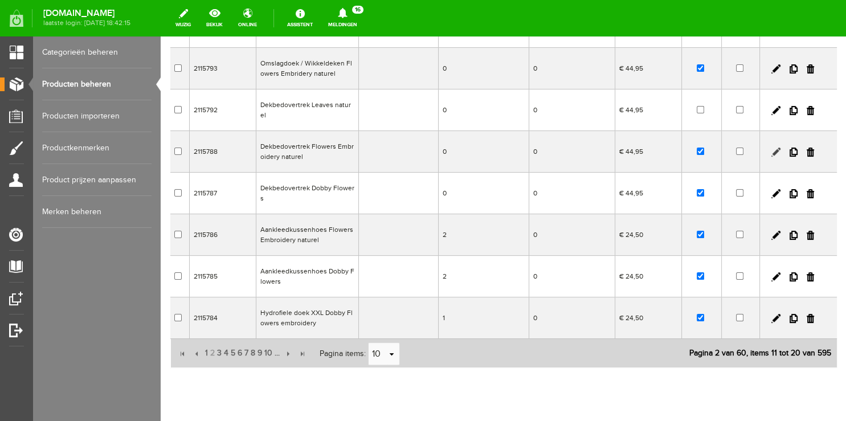
click at [772, 150] on link at bounding box center [776, 152] width 9 height 9
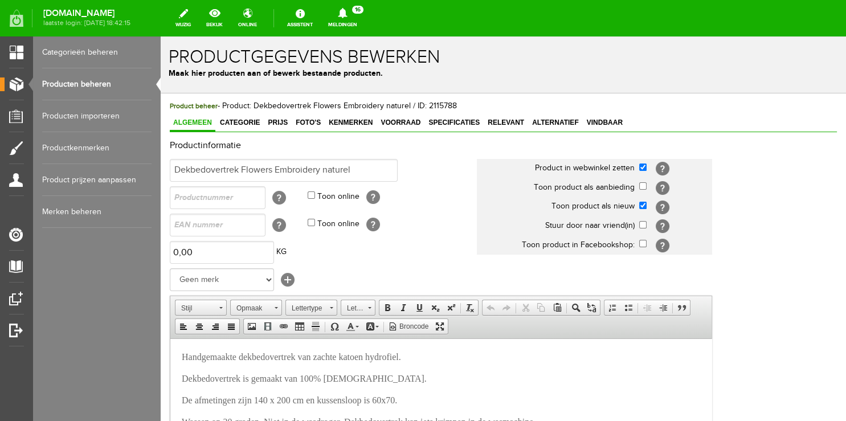
scroll to position [0, 0]
click at [642, 206] on input "checkbox" at bounding box center [642, 205] width 7 height 7
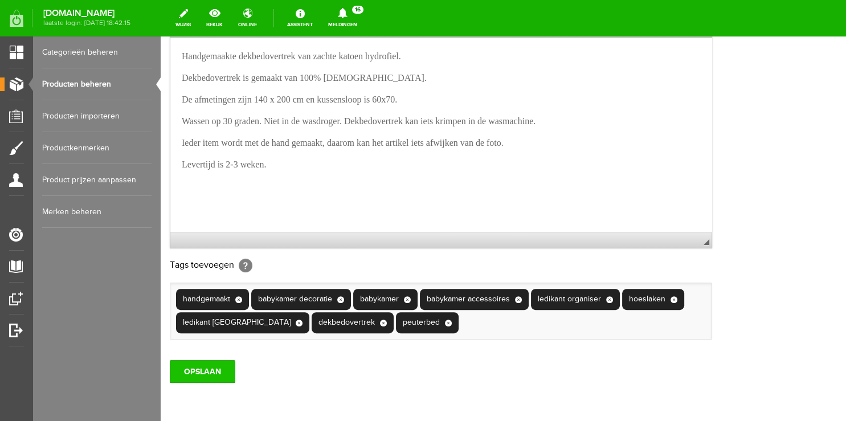
scroll to position [373, 0]
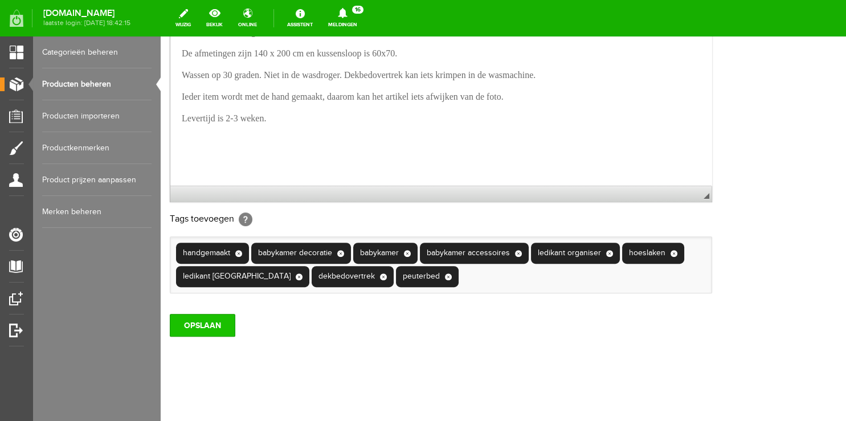
click at [186, 321] on input "OPSLAAN" at bounding box center [203, 325] width 66 height 23
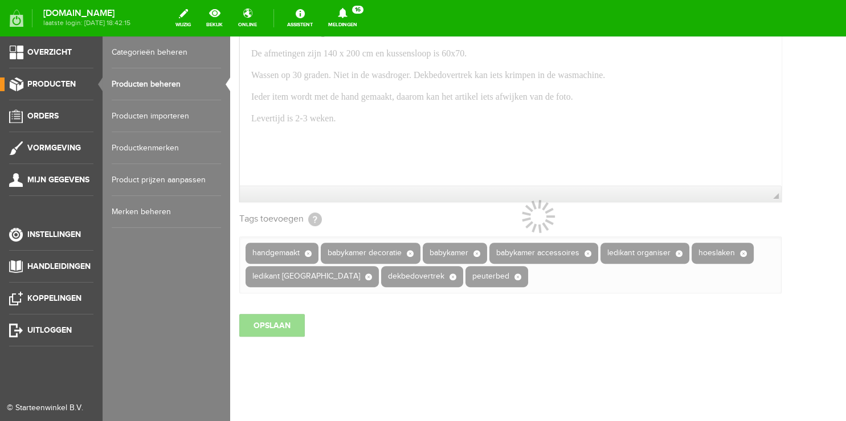
scroll to position [211, 0]
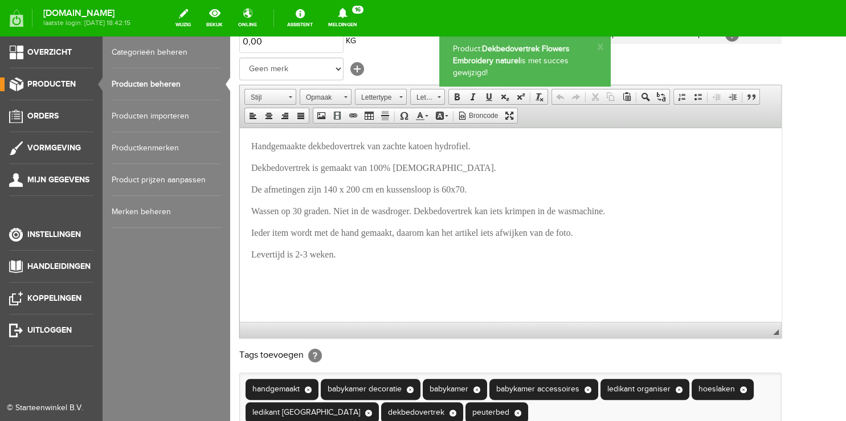
click at [152, 84] on link "Producten beheren" at bounding box center [166, 84] width 109 height 32
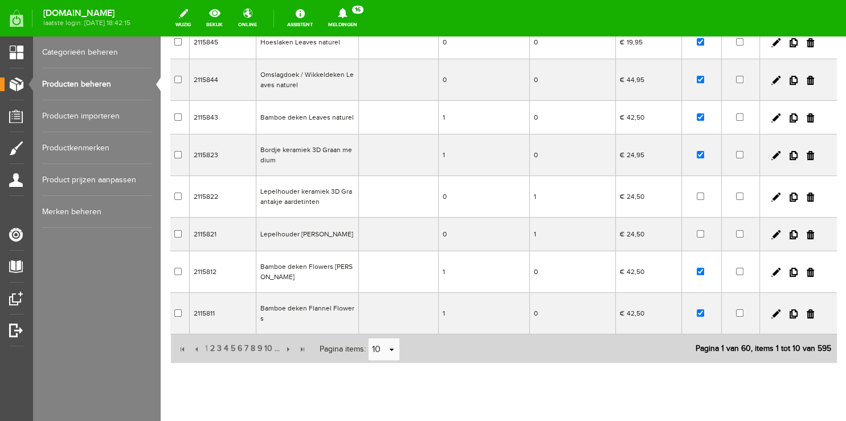
scroll to position [239, 0]
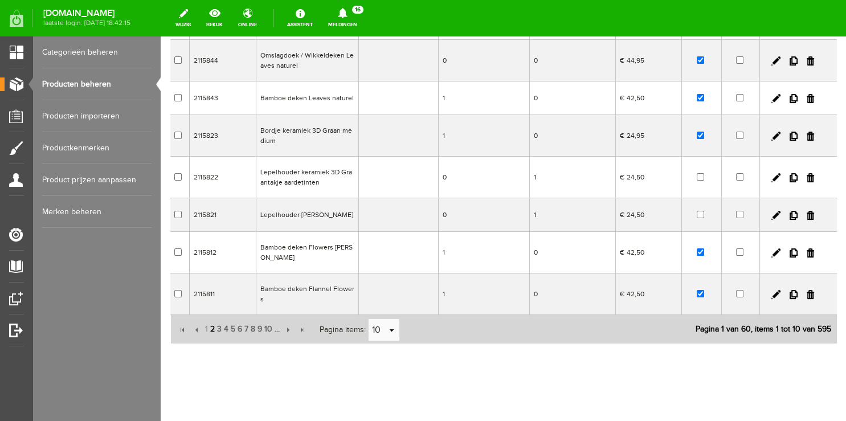
click at [213, 323] on span "2" at bounding box center [212, 329] width 7 height 23
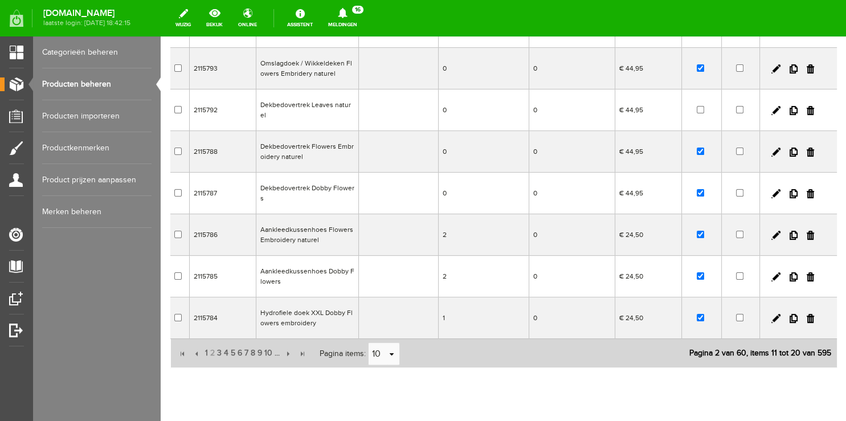
scroll to position [58, 0]
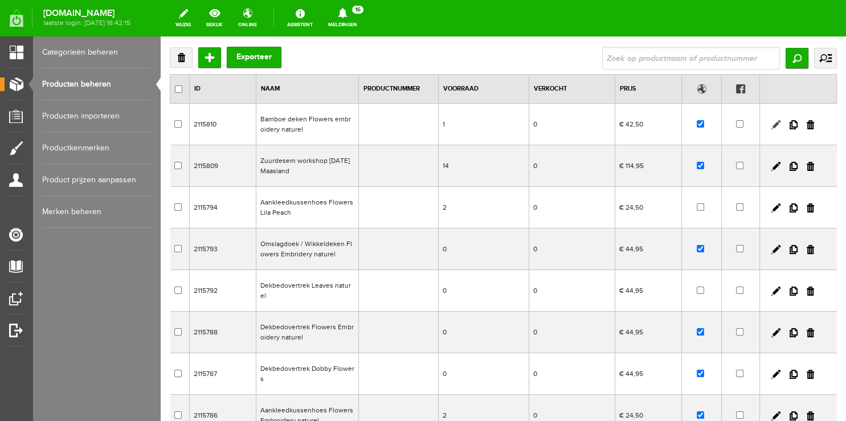
click at [772, 125] on link at bounding box center [776, 124] width 9 height 9
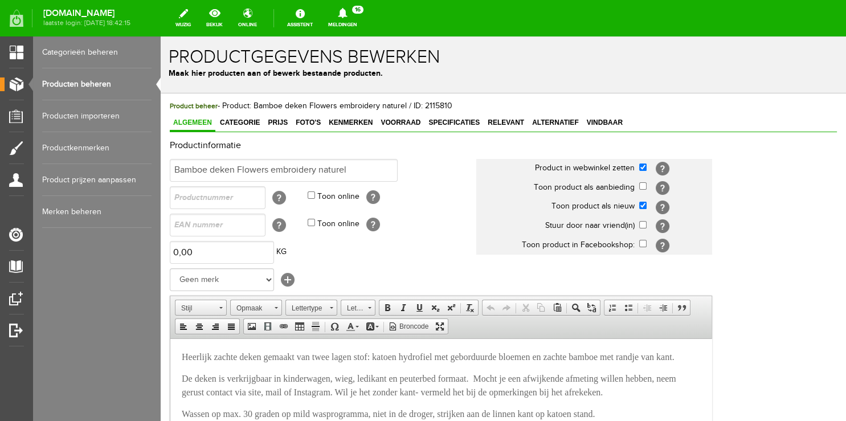
scroll to position [0, 0]
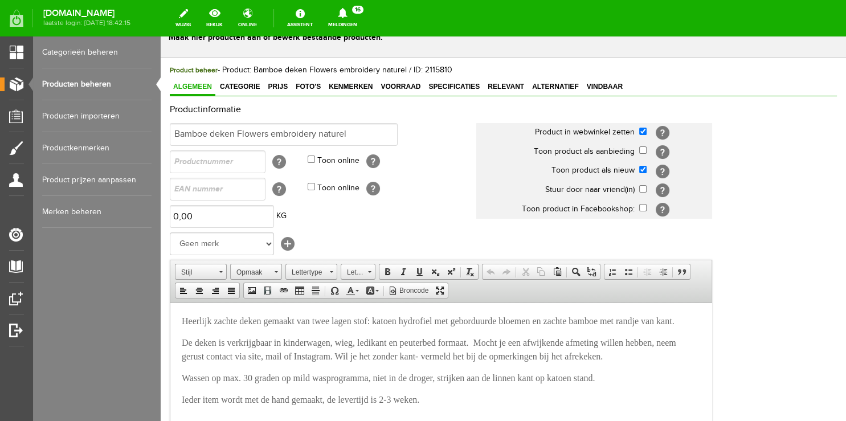
scroll to position [120, 0]
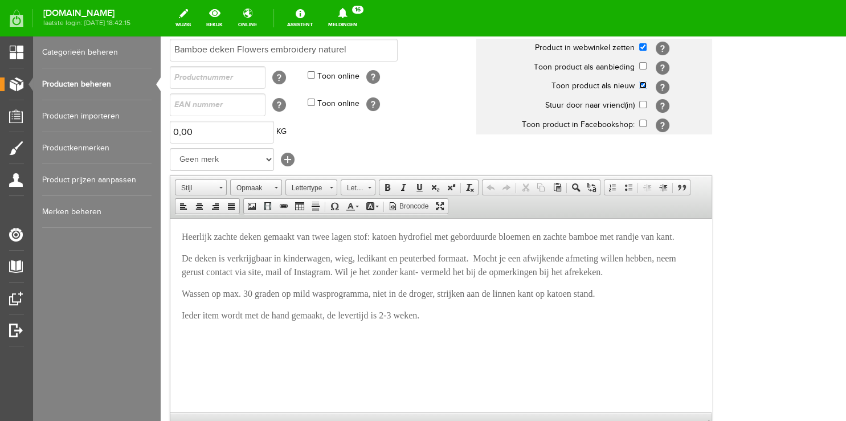
click at [645, 85] on input "checkbox" at bounding box center [642, 84] width 7 height 7
checkbox input "false"
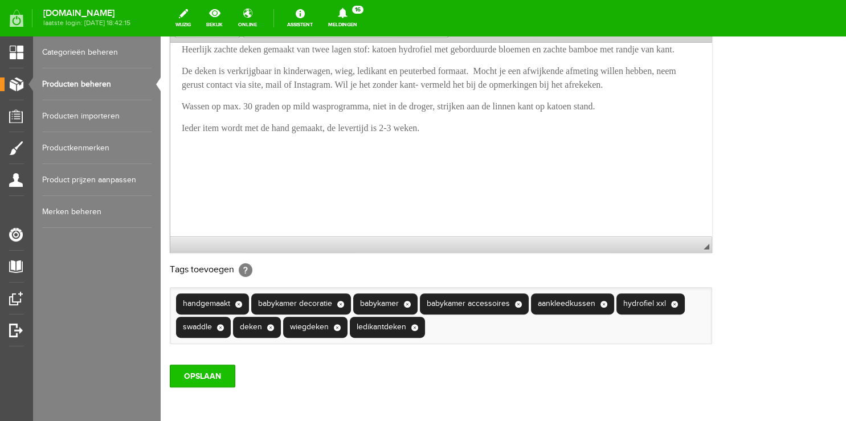
scroll to position [373, 0]
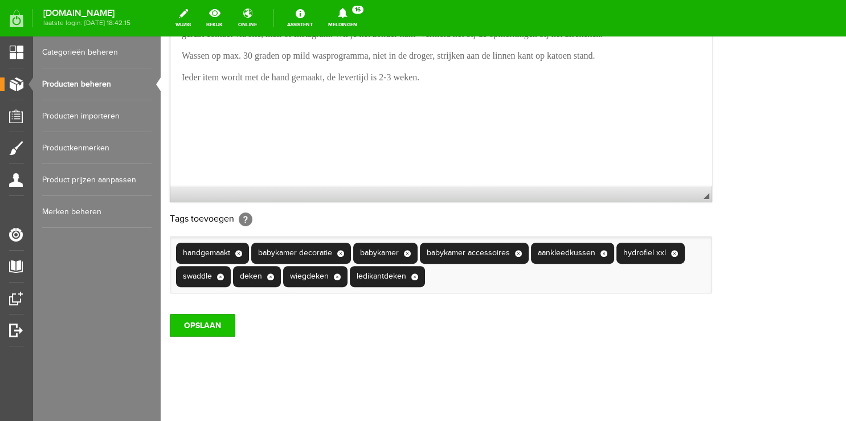
click at [207, 328] on input "OPSLAAN" at bounding box center [203, 325] width 66 height 23
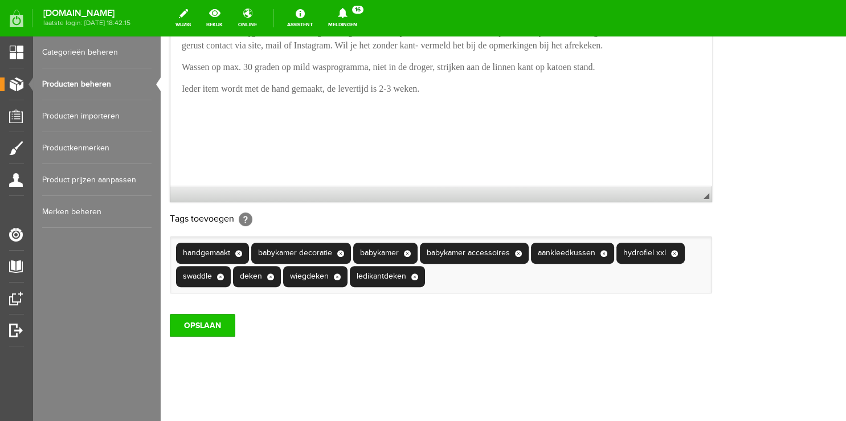
click at [221, 327] on input "OPSLAAN" at bounding box center [203, 325] width 66 height 23
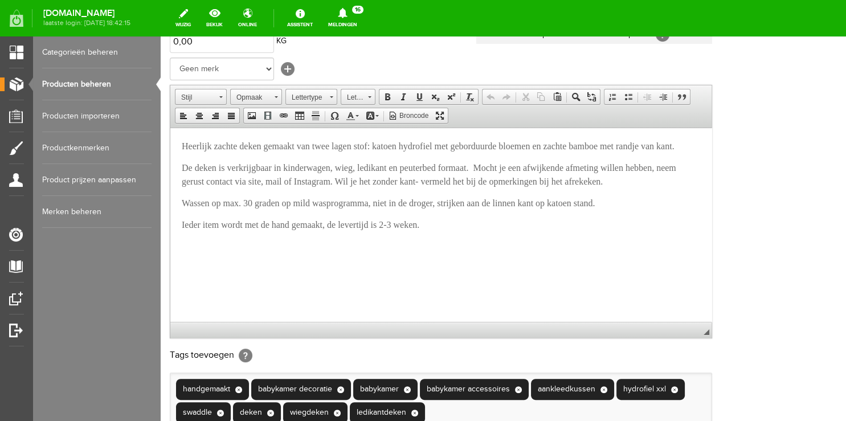
scroll to position [0, 0]
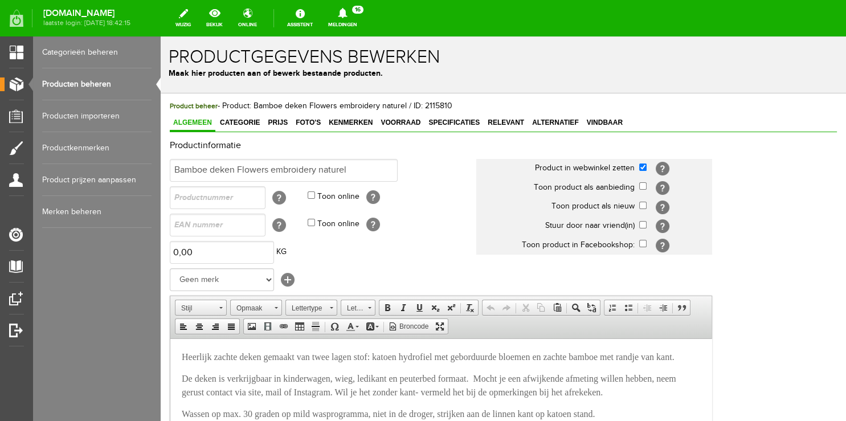
click at [348, 27] on link "Meldingen 16 Nieuwe orders Er is een nieuwe order( #4952 ) geplaatst door Floor…" at bounding box center [342, 18] width 43 height 25
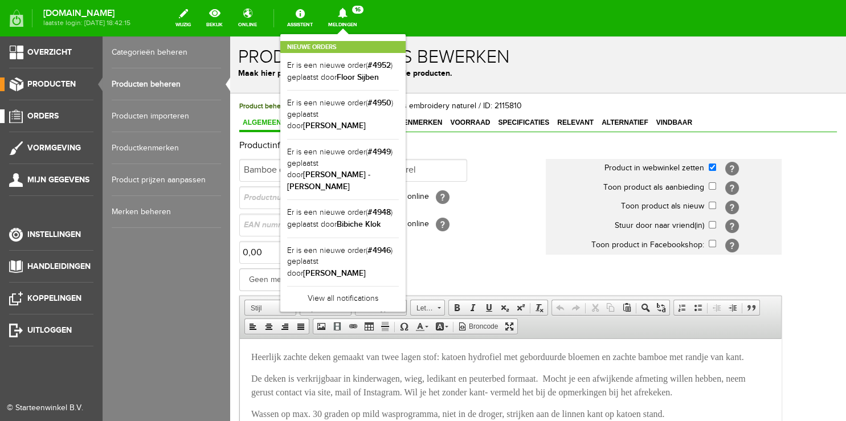
click at [32, 111] on link "Orders" at bounding box center [46, 116] width 93 height 14
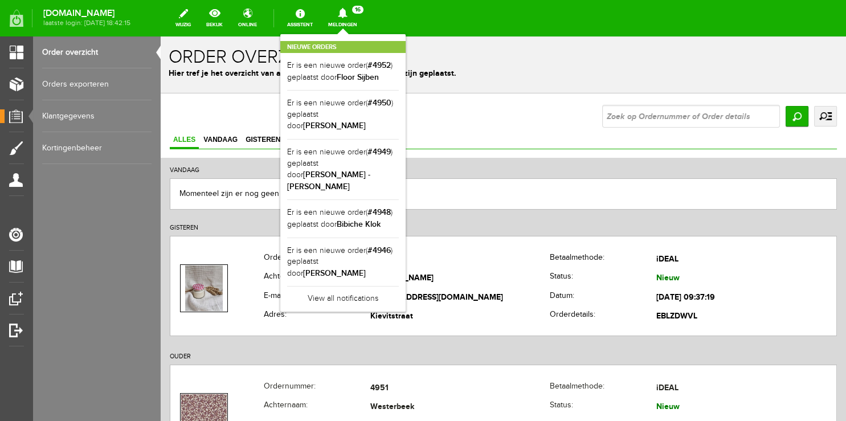
click at [348, 34] on div "Nieuwe orders Er is een nieuwe order( #4952 ) geplaatst door [PERSON_NAME] Er i…" at bounding box center [342, 173] width 125 height 278
